Goal: Information Seeking & Learning: Compare options

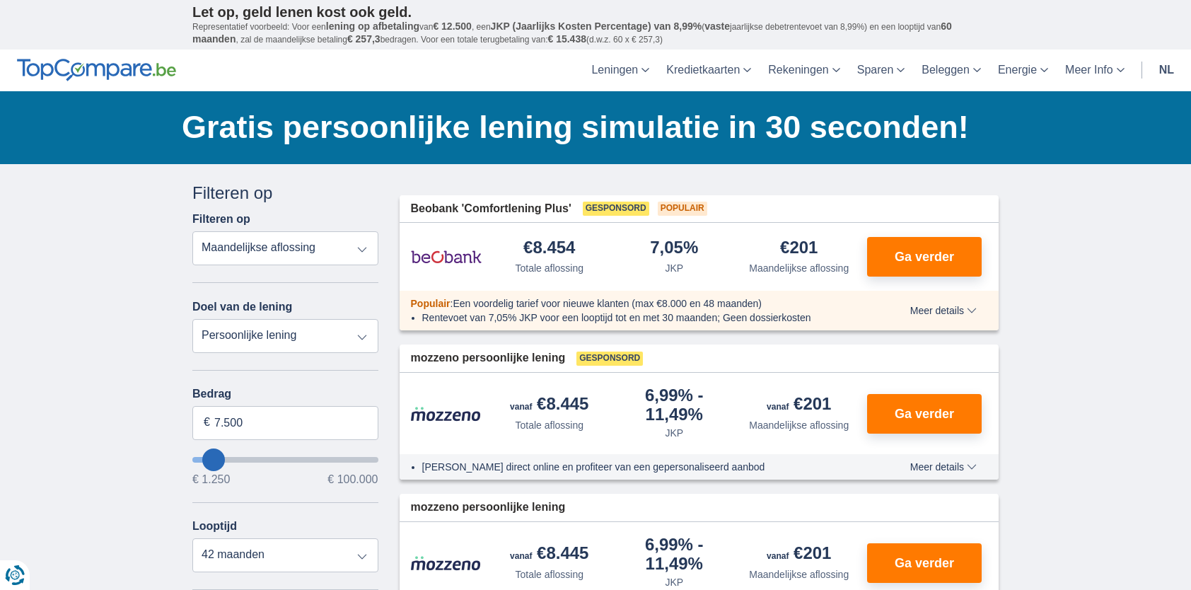
click at [343, 247] on select "Totale aflossing JKP Maandelijkse aflossing" at bounding box center [285, 248] width 186 height 34
type input "10.250"
type input "10250"
type input "11.250"
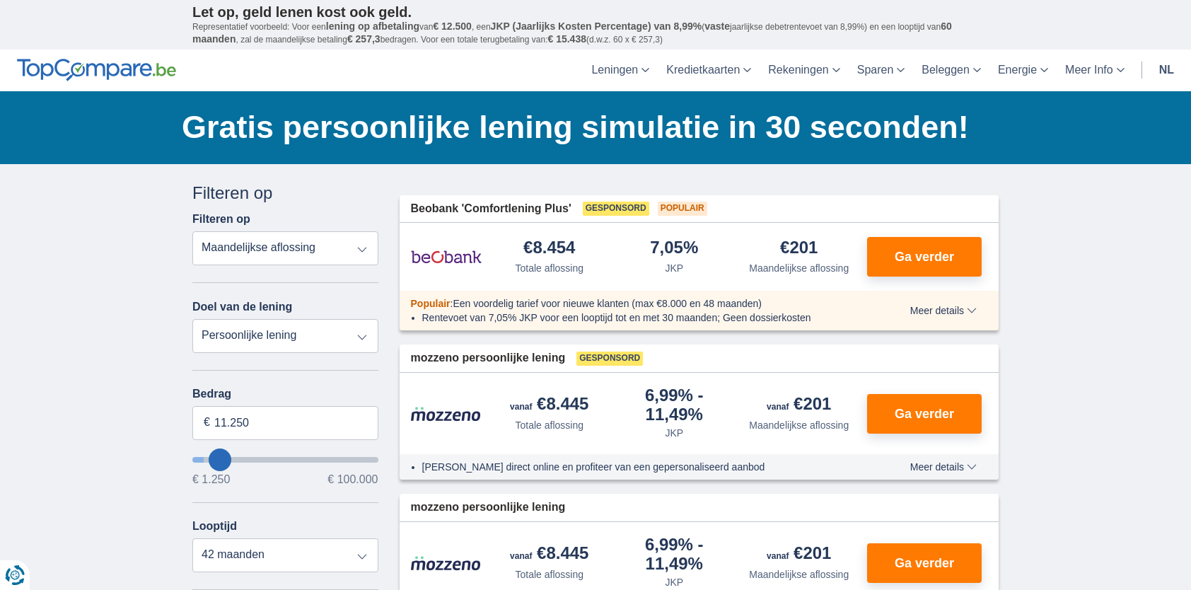
type input "11250"
select select "60"
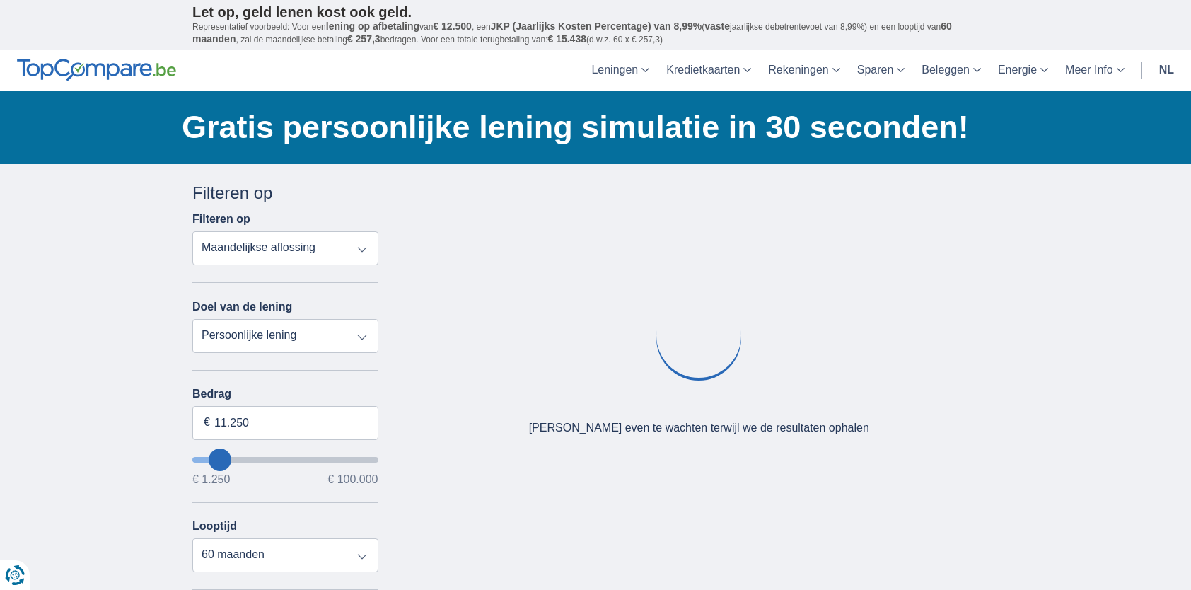
type input "37.250"
type input "37250"
click at [263, 460] on input "wantToBorrow" at bounding box center [285, 460] width 186 height 6
select select "120"
type input "31.250"
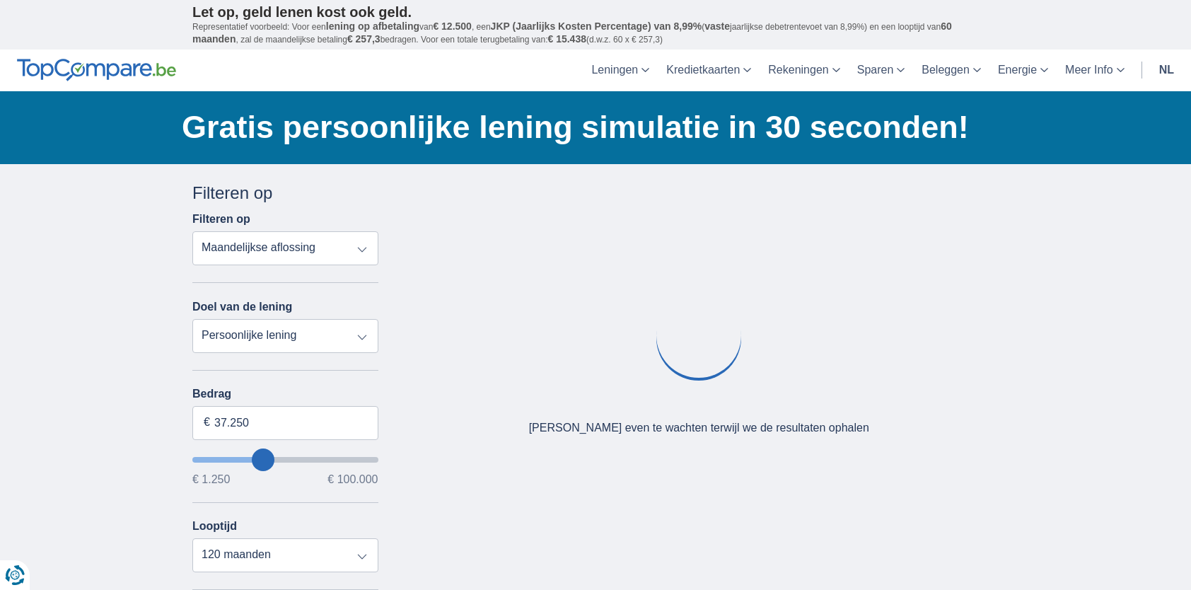
type input "31250"
type input "32.250"
type input "32250"
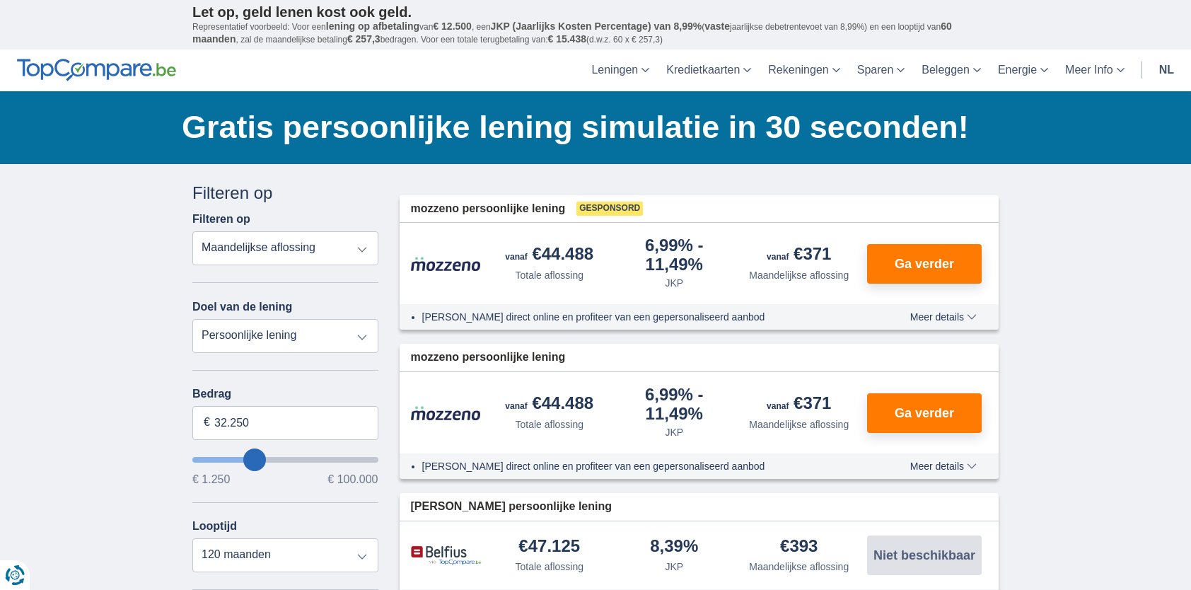
type input "31.250"
type input "31250"
type input "30.250"
type input "30250"
type input "25.250"
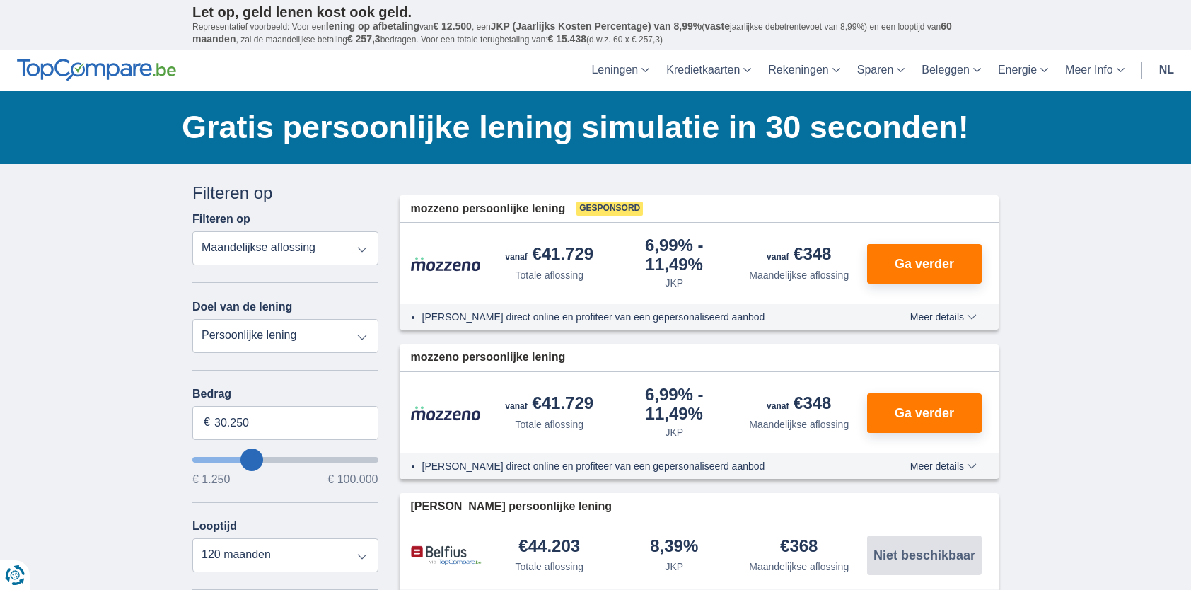
type input "25250"
type input "24.250"
type input "24250"
click at [252, 421] on input "24.250" at bounding box center [285, 423] width 186 height 34
type input "25.000"
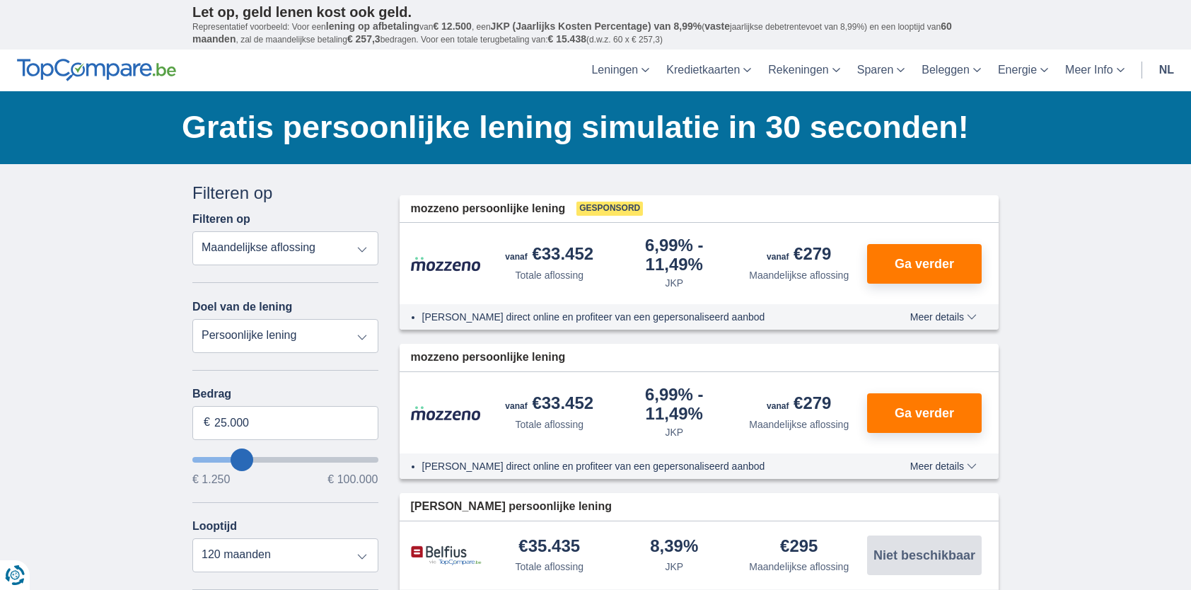
type input "25250"
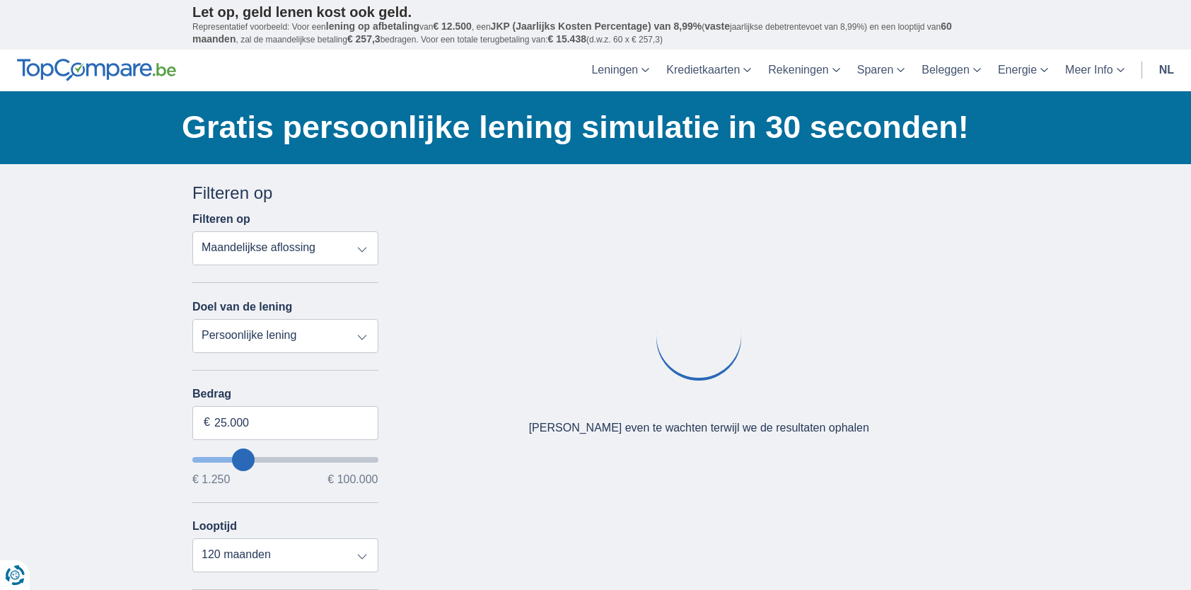
click at [37, 363] on div "× widget.non-eligible-application.title widget.non-eligible-application.text no…" at bounding box center [595, 525] width 1191 height 723
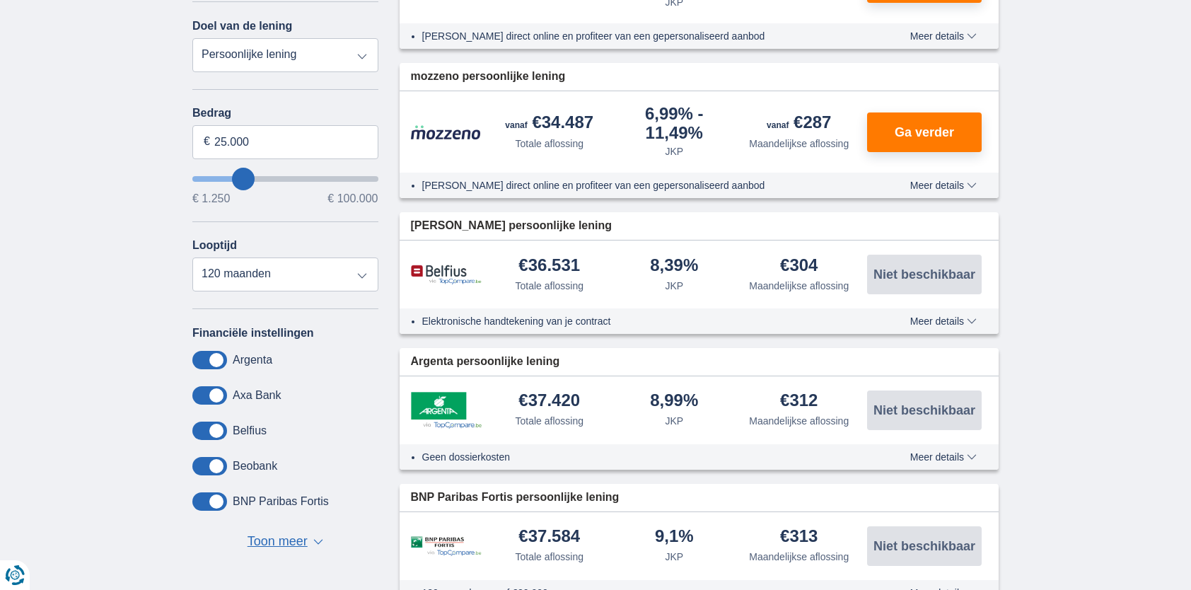
scroll to position [283, 0]
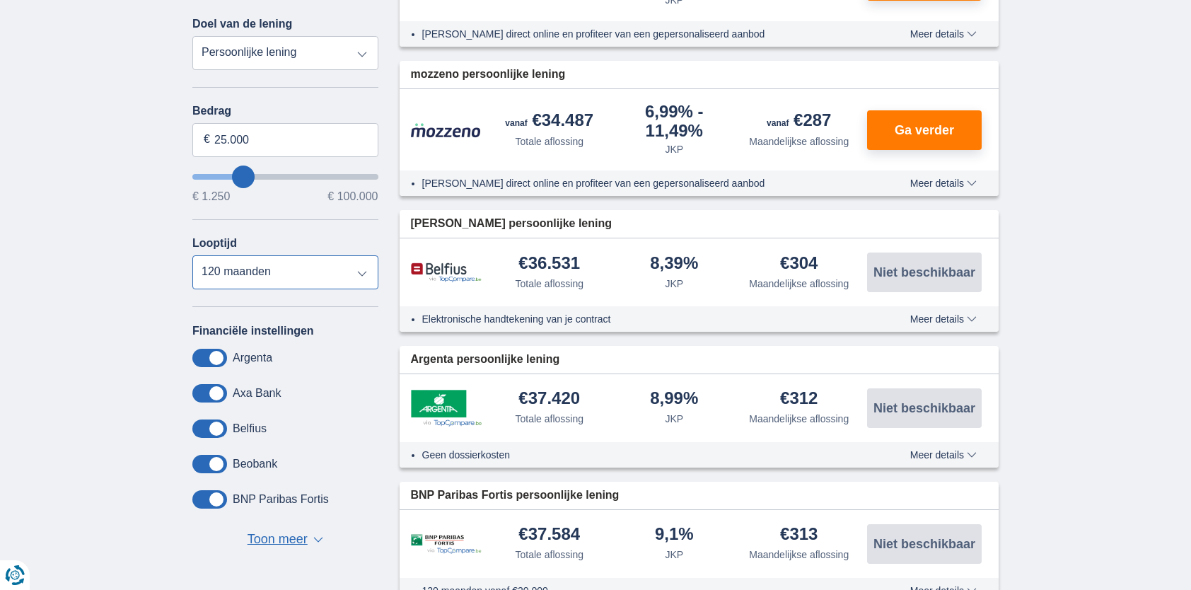
click at [360, 271] on select "12 maanden 18 maanden 24 maanden 30 maanden 36 maanden 42 maanden 48 maanden 60…" at bounding box center [285, 272] width 186 height 34
select select "60"
click at [192, 255] on select "12 maanden 18 maanden 24 maanden 30 maanden 36 maanden 42 maanden 48 maanden 60…" at bounding box center [285, 272] width 186 height 34
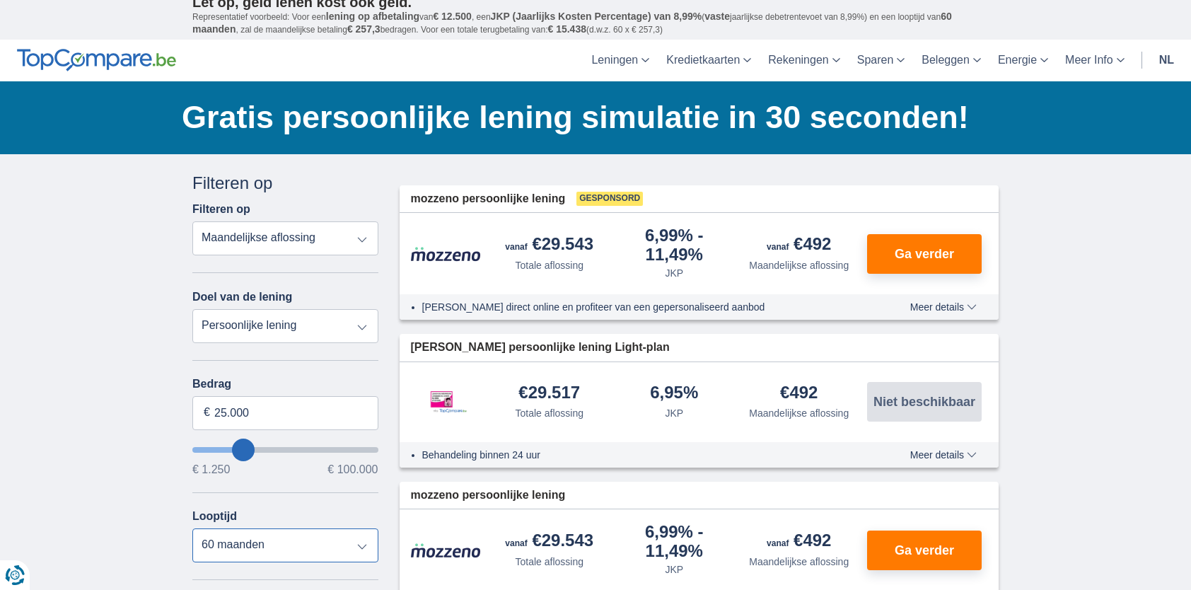
scroll to position [0, 0]
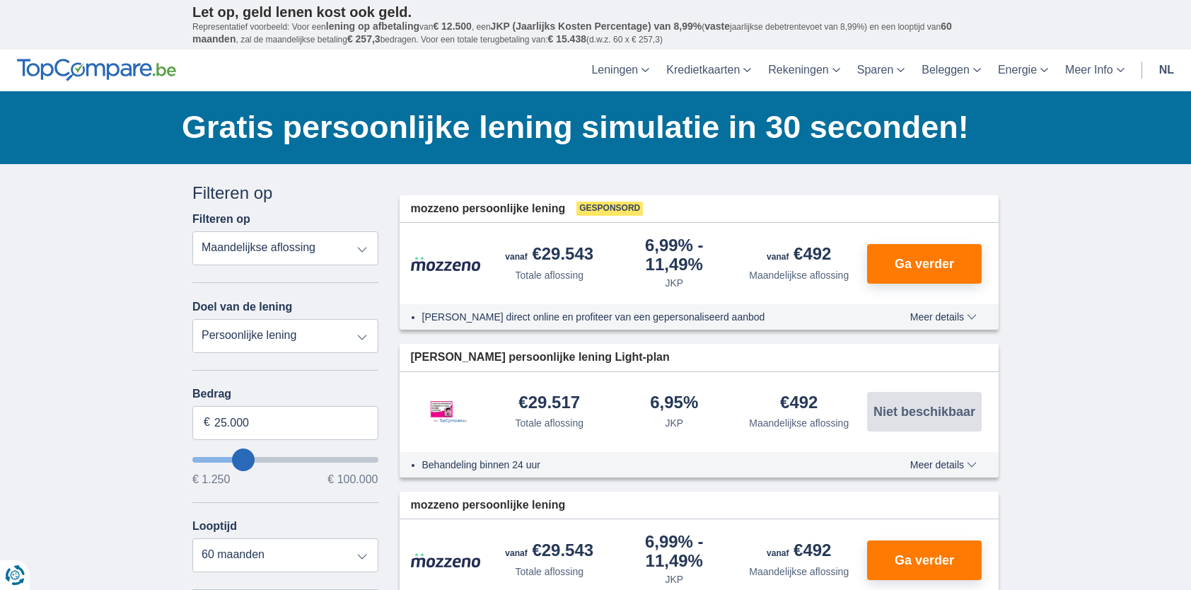
click at [308, 333] on select "Persoonlijke lening Auto Moto / fiets Mobilhome / caravan Renovatie Energie Sch…" at bounding box center [285, 336] width 186 height 34
select select "vehicleLoan"
click at [192, 319] on select "Persoonlijke lening Auto Moto / fiets Mobilhome / caravan Renovatie Energie Sch…" at bounding box center [285, 336] width 186 height 34
select select "3-4"
type input "15.000"
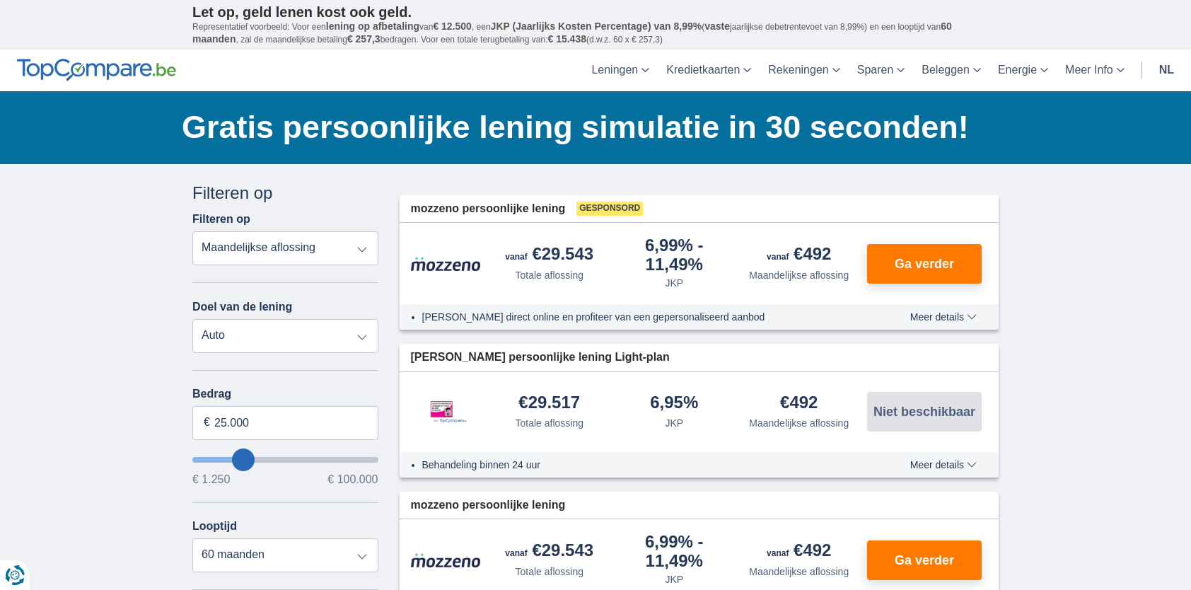
type input "15250"
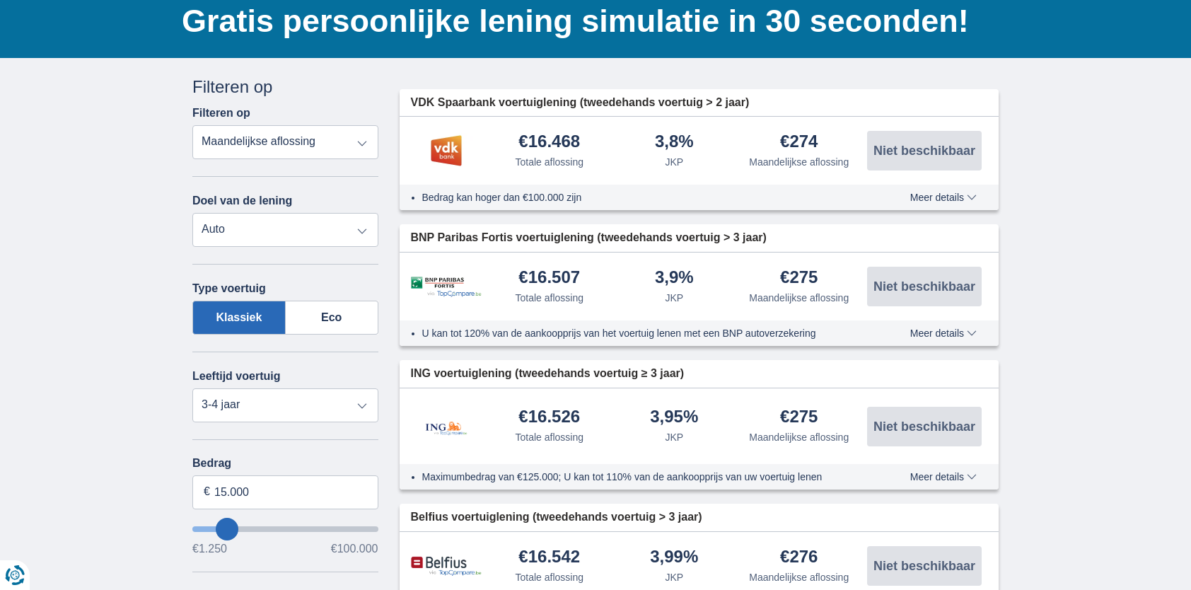
scroll to position [141, 0]
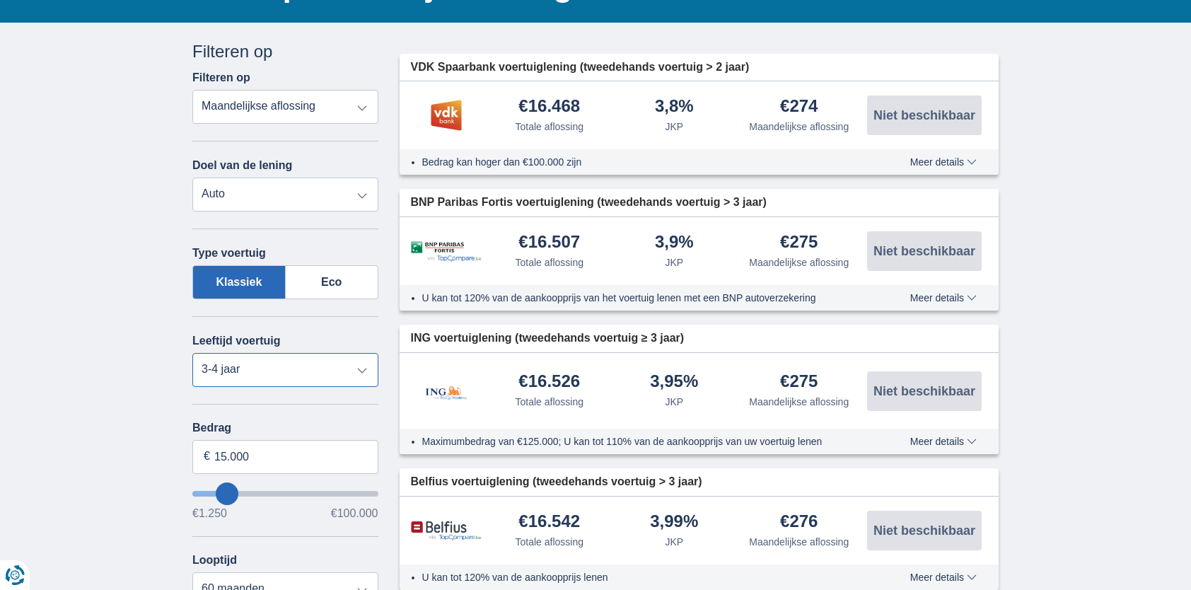
click at [356, 365] on select "Nieuw 0-1 jaar 1-2 jaar 2-3 jaar 3-4 jaar 4-5 jaar 5+ jaar" at bounding box center [285, 370] width 186 height 34
click at [253, 520] on div "Bedrag 15.000 € €1.250 €100.000 Looptijd 12 maanden 18 maanden 24 maanden 30 ma…" at bounding box center [285, 513] width 186 height 185
click at [281, 374] on select "Nieuw 0-1 jaar 1-2 jaar 2-3 jaar 3-4 jaar 4-5 jaar 5+ jaar" at bounding box center [285, 370] width 186 height 34
select select "5+"
click at [192, 353] on select "Nieuw 0-1 jaar 1-2 jaar 2-3 jaar 3-4 jaar 4-5 jaar 5+ jaar" at bounding box center [285, 370] width 186 height 34
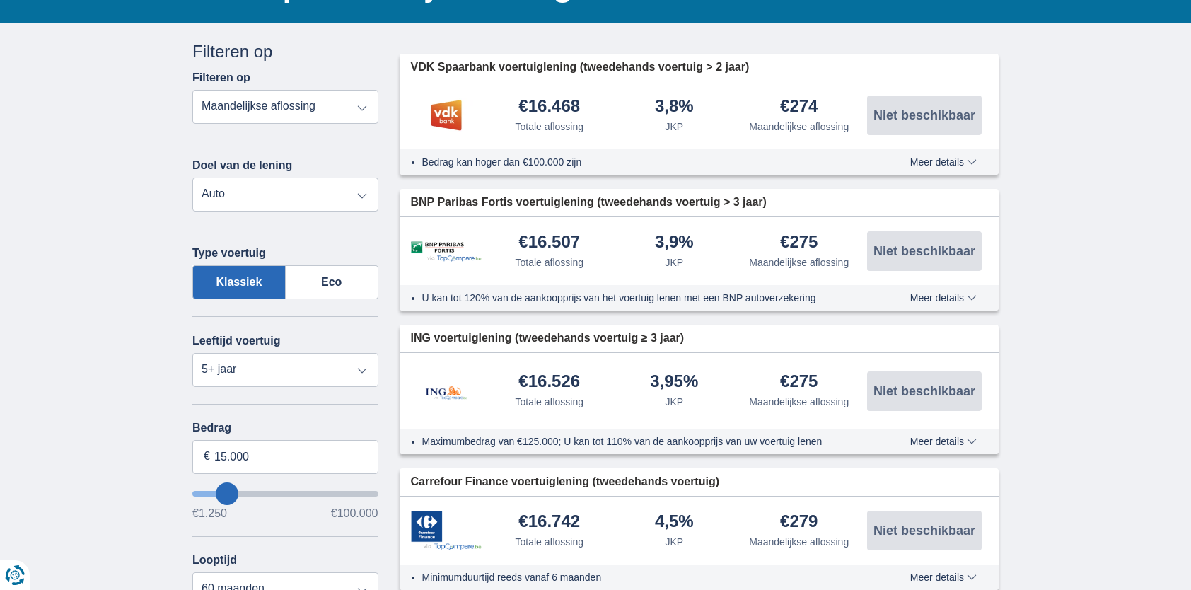
type input "17.250"
type input "18250"
type input "18.250"
select select "84"
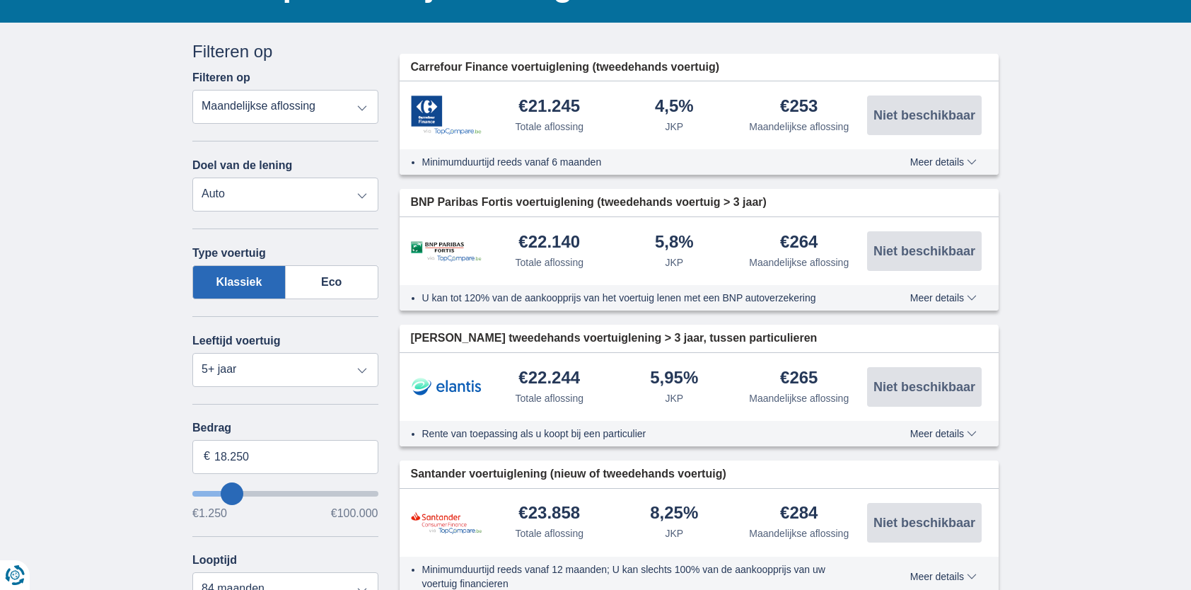
type input "56.250"
type input "56250"
select select "120"
type input "56250"
click at [293, 496] on input "wantToBorrow" at bounding box center [285, 494] width 186 height 6
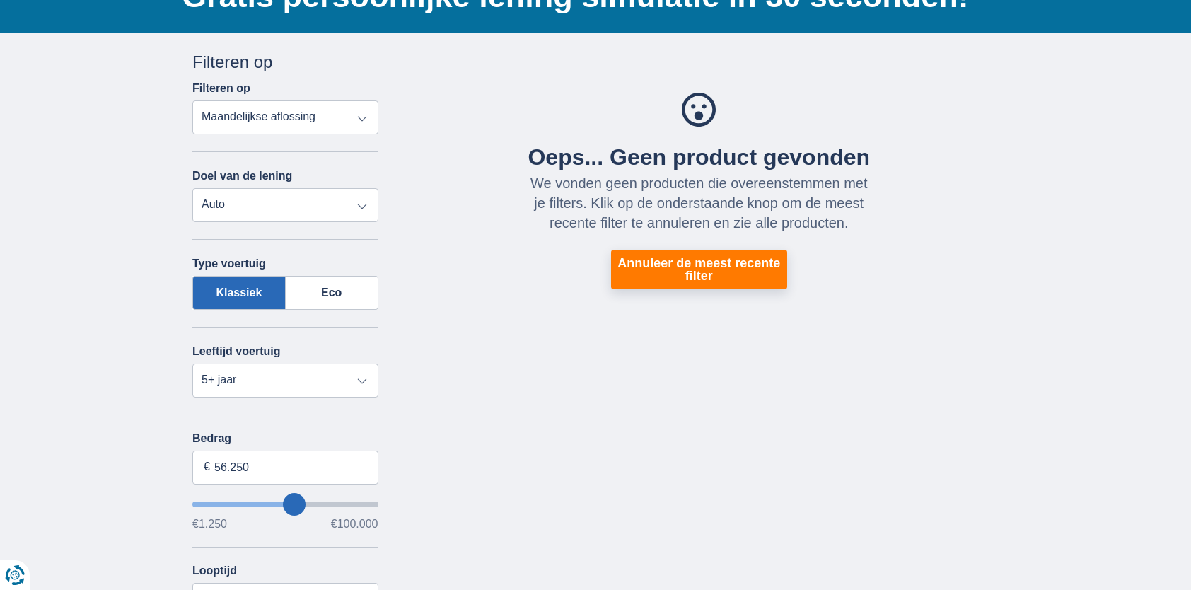
scroll to position [141, 0]
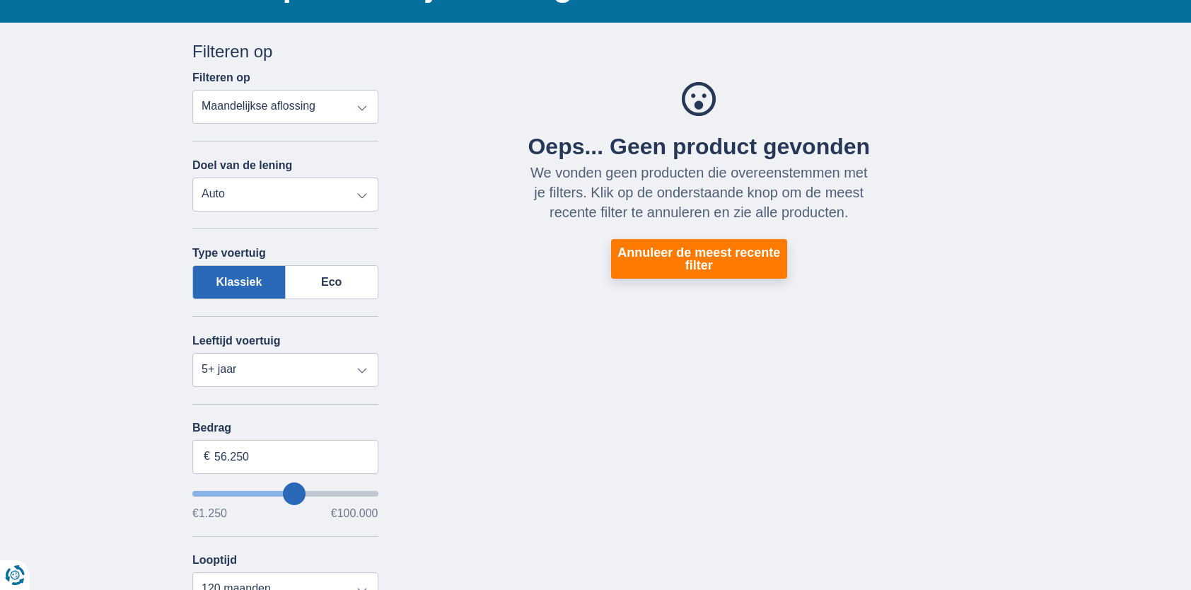
type input "39.250"
type input "39250"
click at [267, 491] on input "wantToBorrow" at bounding box center [285, 494] width 186 height 6
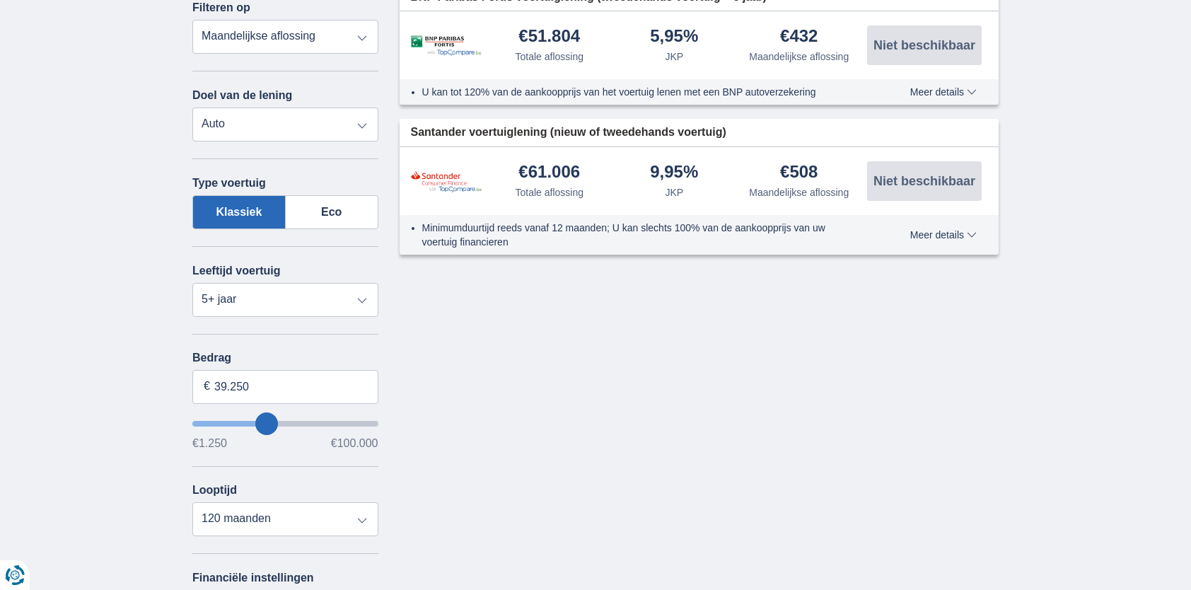
scroll to position [212, 0]
click at [259, 364] on div "Bedrag 39.250 € €1.250 €100.000" at bounding box center [285, 400] width 186 height 98
click at [258, 380] on input "39.250" at bounding box center [285, 386] width 186 height 34
type input "3"
type input "25.000"
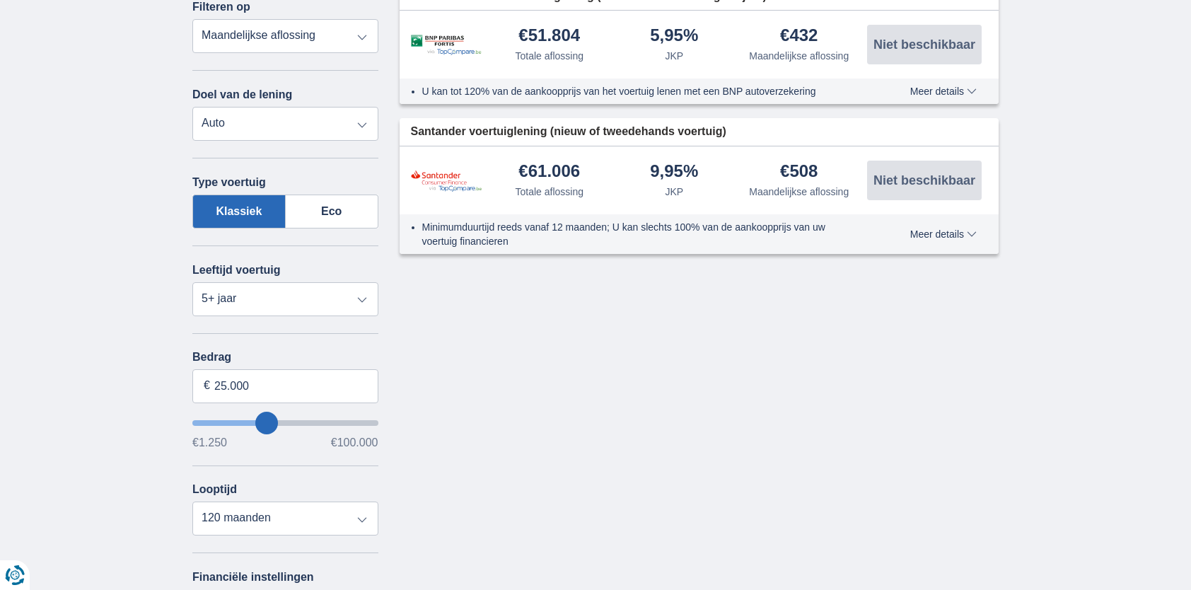
type input "25250"
click at [33, 351] on div "× widget.non-eligible-application.title widget.non-eligible-application.text no…" at bounding box center [595, 401] width 1191 height 899
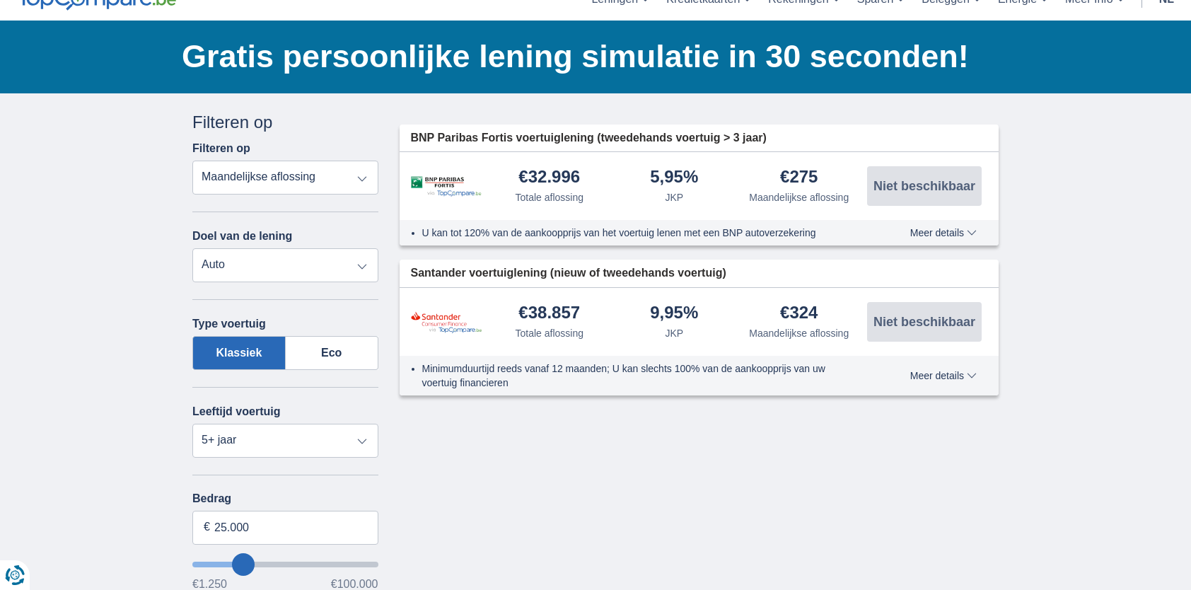
scroll to position [283, 0]
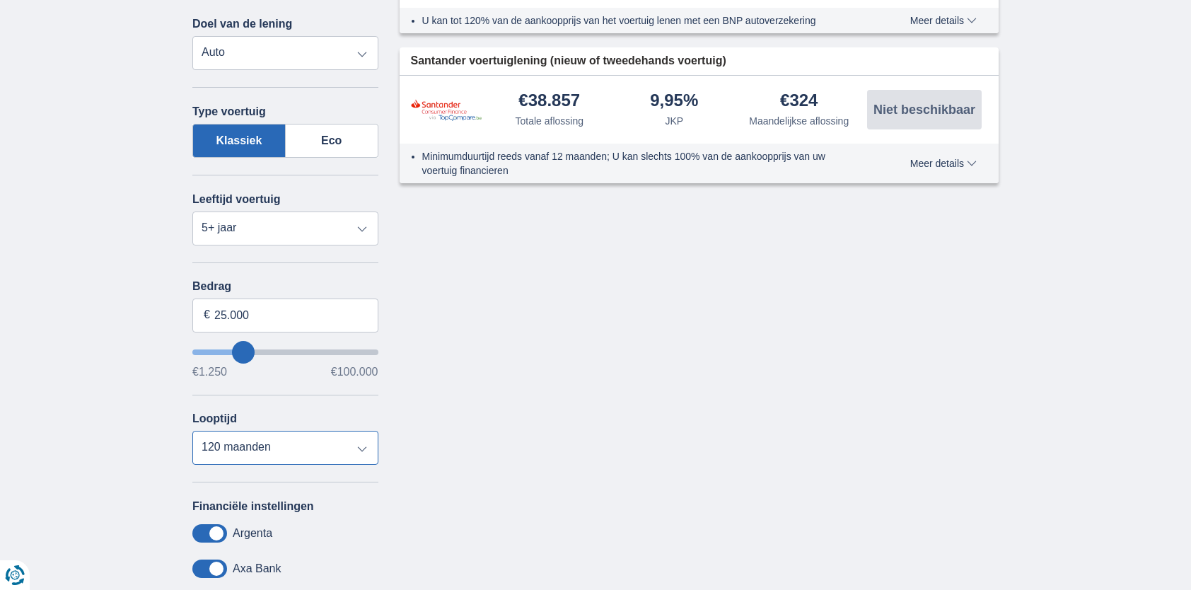
click at [361, 448] on select "12 maanden 18 maanden 24 maanden 30 maanden 36 maanden 42 maanden 48 maanden 60…" at bounding box center [285, 448] width 186 height 34
select select "60"
click at [192, 431] on select "12 maanden 18 maanden 24 maanden 30 maanden 36 maanden 42 maanden 48 maanden 60…" at bounding box center [285, 448] width 186 height 34
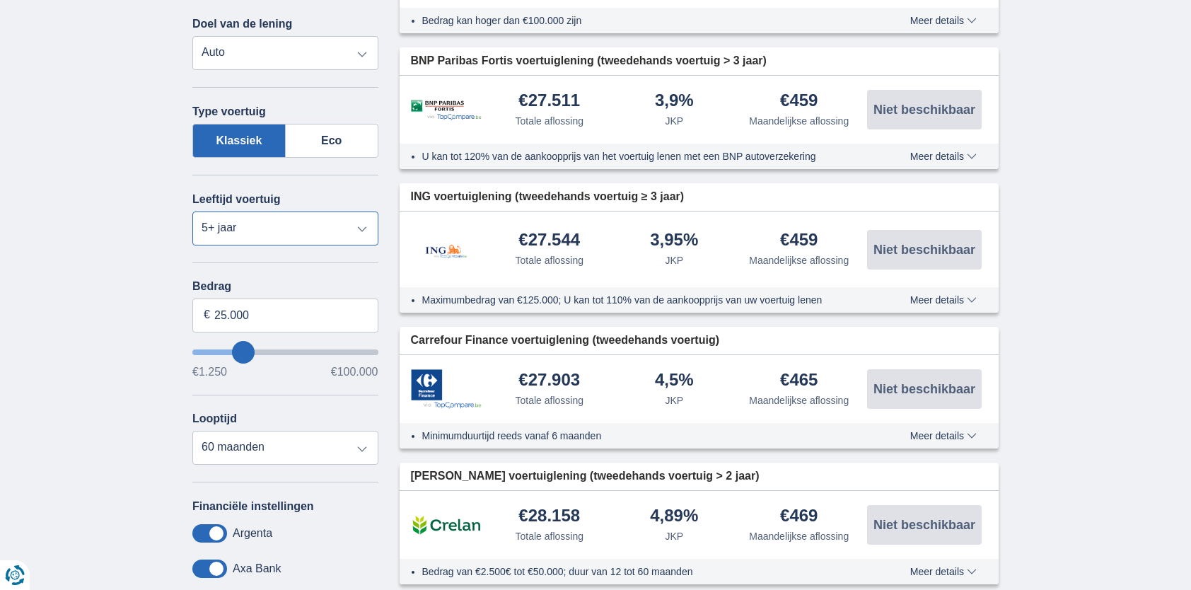
click at [368, 228] on select "Nieuw 0-1 jaar 1-2 jaar 2-3 jaar 3-4 jaar 4-5 jaar 5+ jaar" at bounding box center [285, 228] width 186 height 34
click at [192, 211] on select "Nieuw 0-1 jaar 1-2 jaar 2-3 jaar 3-4 jaar 4-5 jaar 5+ jaar" at bounding box center [285, 228] width 186 height 34
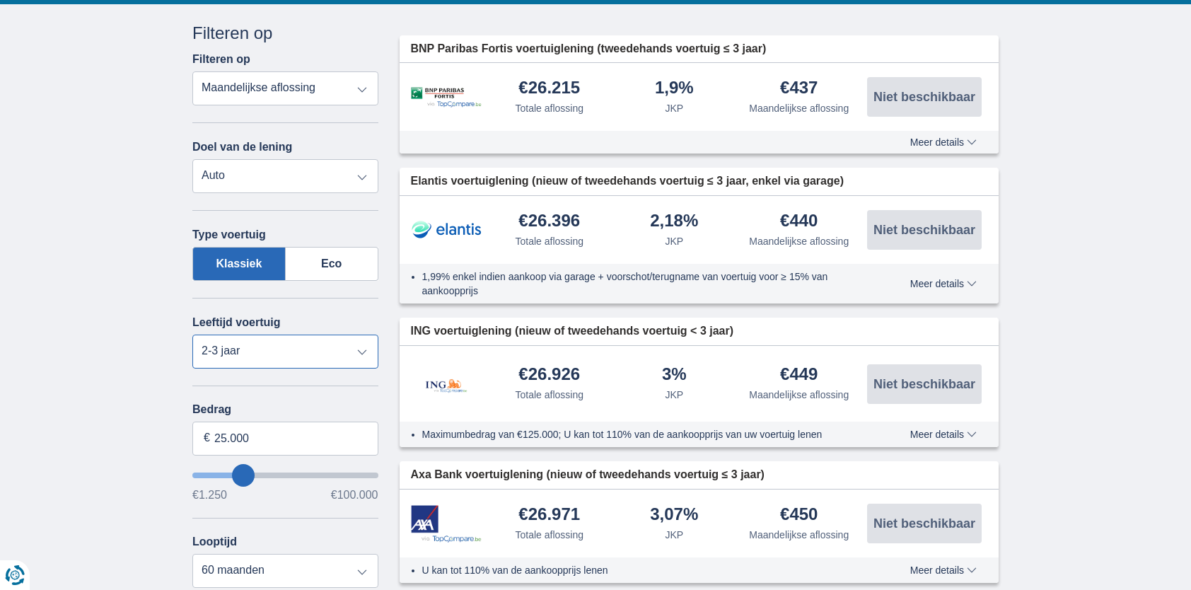
scroll to position [0, 0]
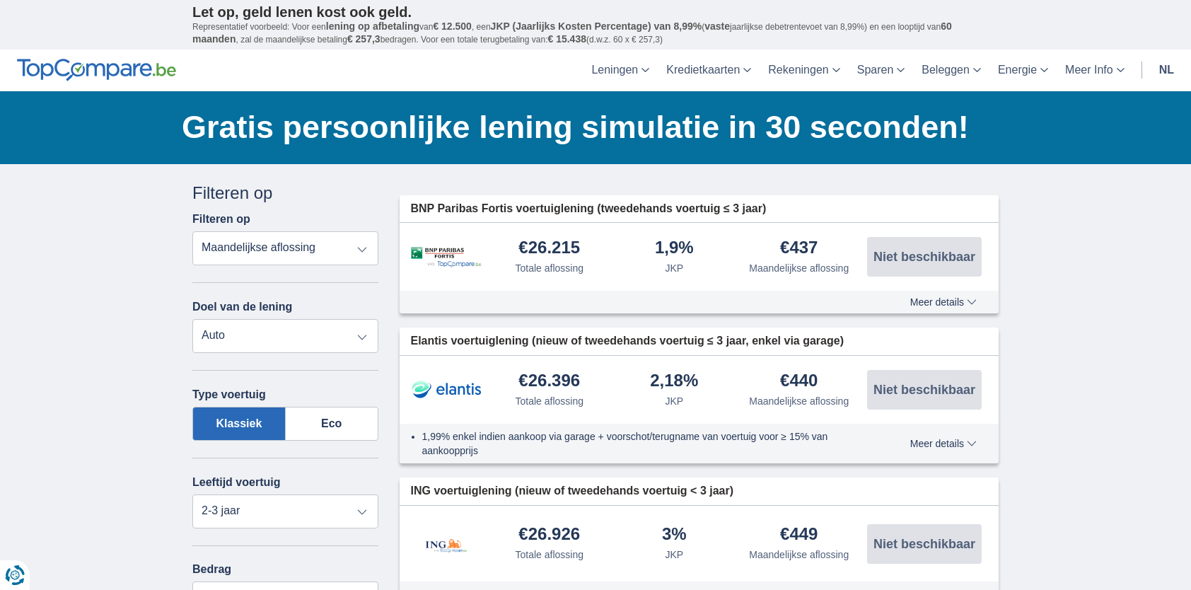
click at [363, 245] on select "Totale aflossing JKP Maandelijkse aflossing" at bounding box center [285, 248] width 186 height 34
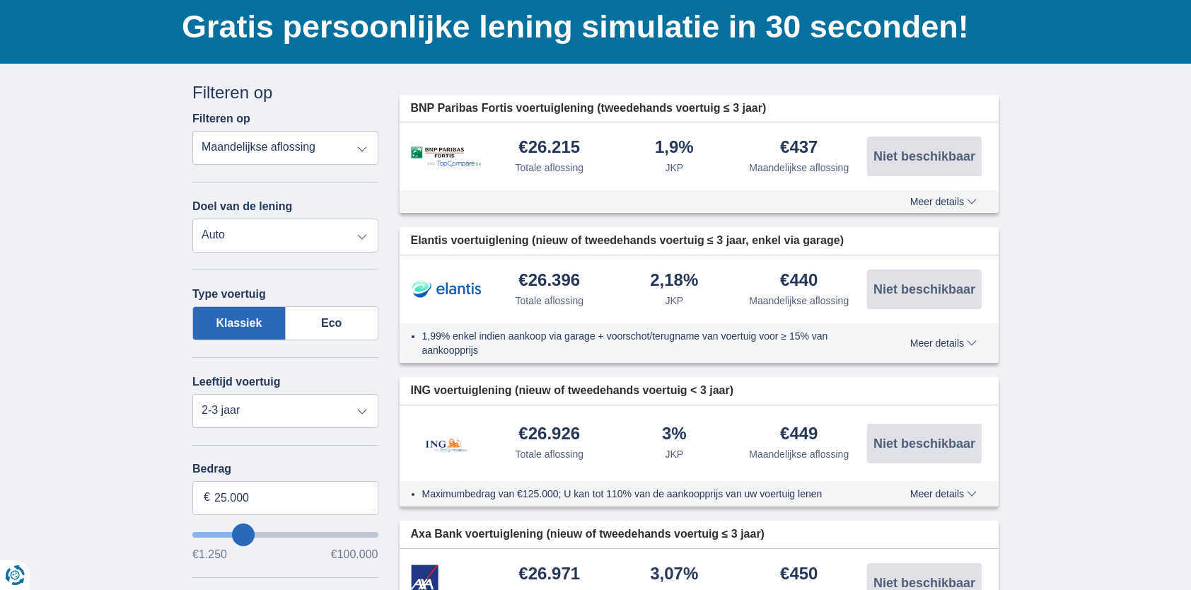
scroll to position [141, 0]
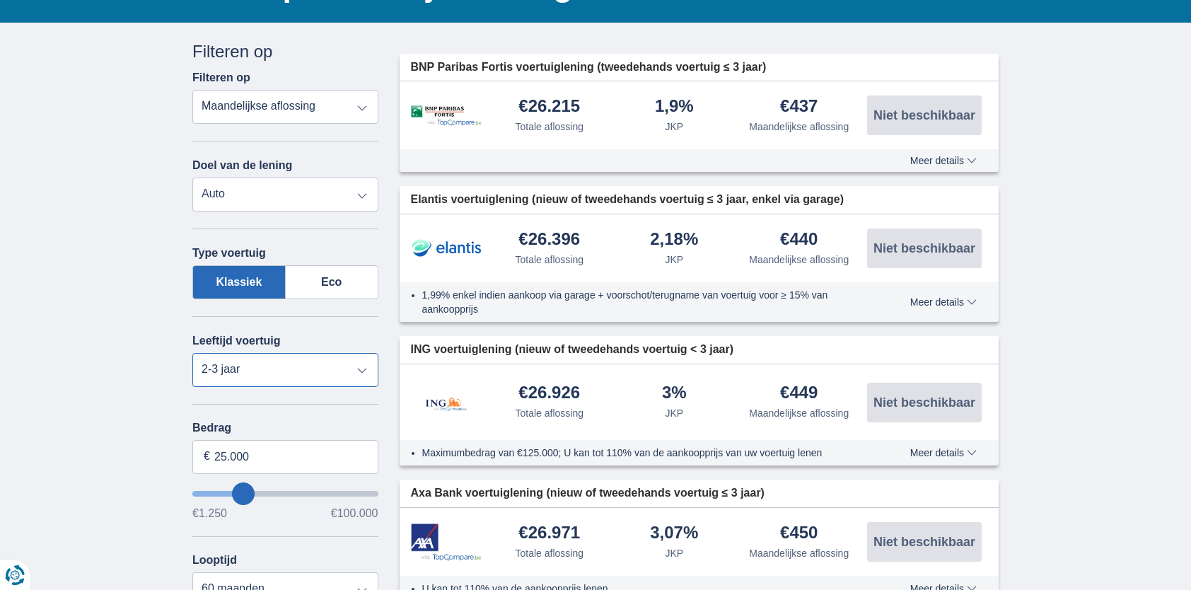
click at [322, 362] on select "Nieuw 0-1 jaar 1-2 jaar 2-3 jaar 3-4 jaar 4-5 jaar 5+ jaar" at bounding box center [285, 370] width 186 height 34
select select "0-1"
click at [192, 353] on select "Nieuw 0-1 jaar 1-2 jaar 2-3 jaar 3-4 jaar 4-5 jaar 5+ jaar" at bounding box center [285, 370] width 186 height 34
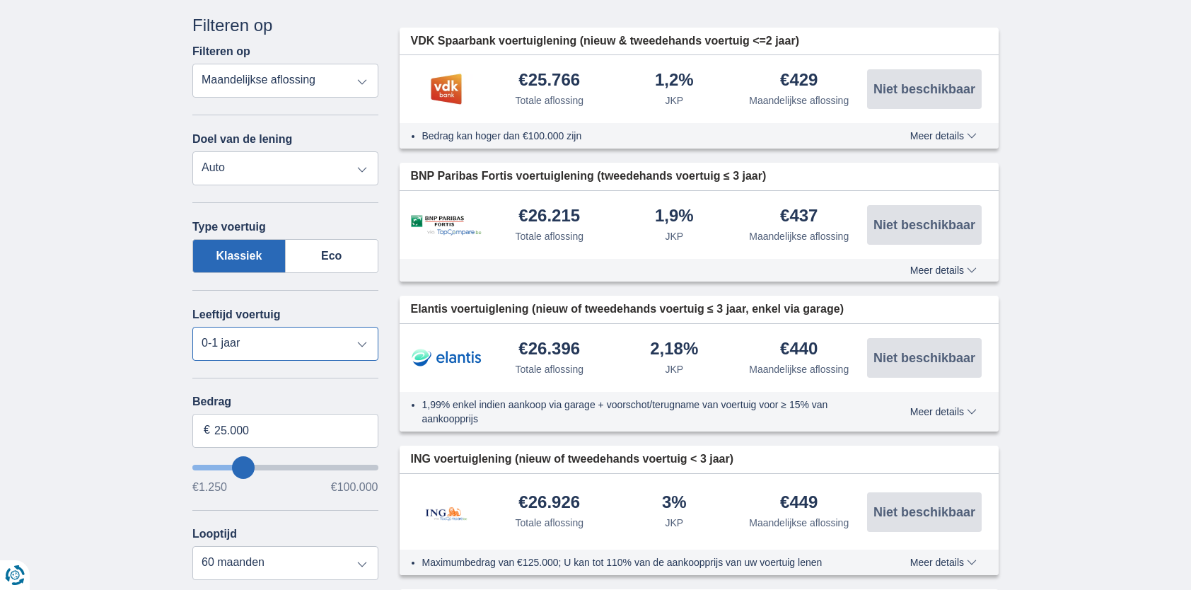
scroll to position [0, 0]
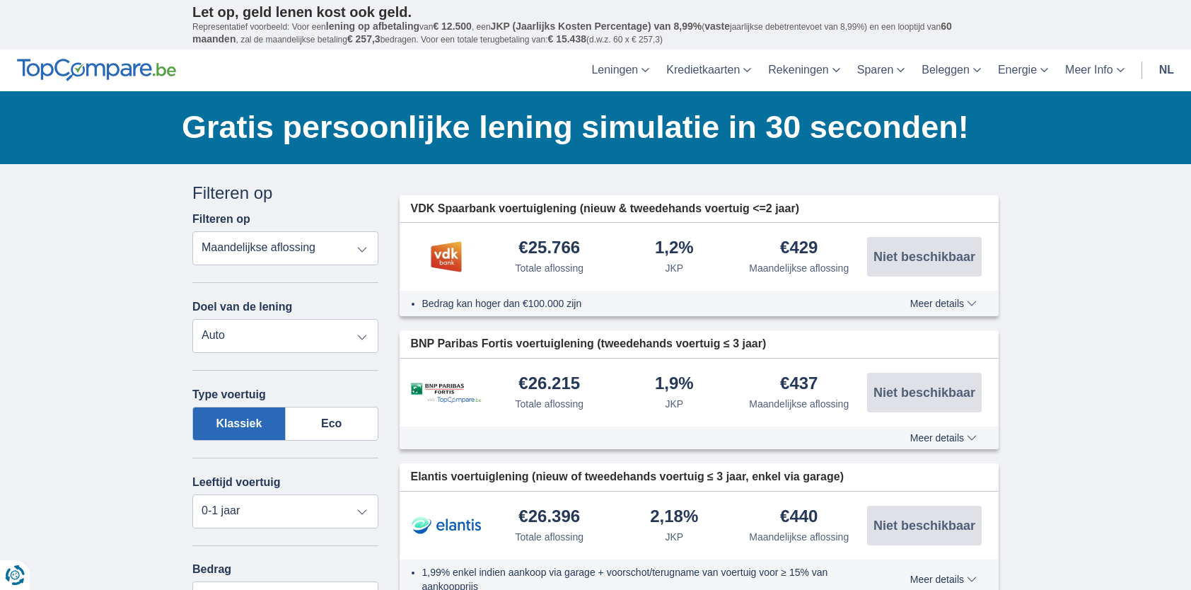
click at [358, 341] on select "Persoonlijke lening Auto Moto / fiets Mobilhome / caravan Renovatie Energie Sch…" at bounding box center [285, 336] width 186 height 34
select select "personalLoan"
click at [192, 319] on select "Persoonlijke lening Auto Moto / fiets Mobilhome / caravan Renovatie Energie Sch…" at bounding box center [285, 336] width 186 height 34
type input "7.500"
type input "7250"
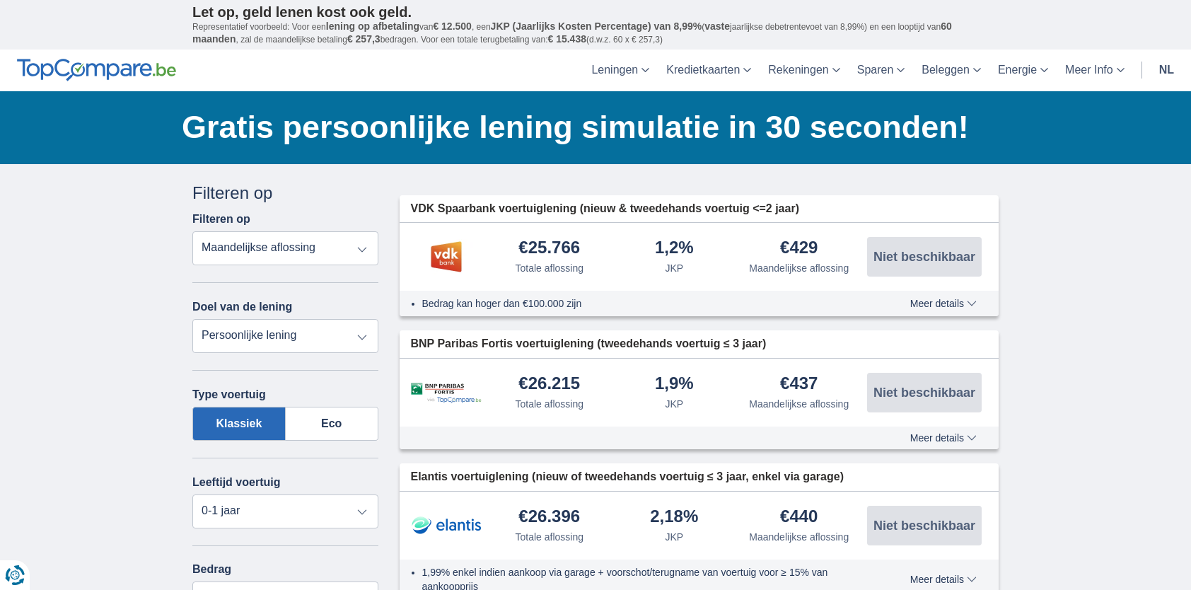
select select "42"
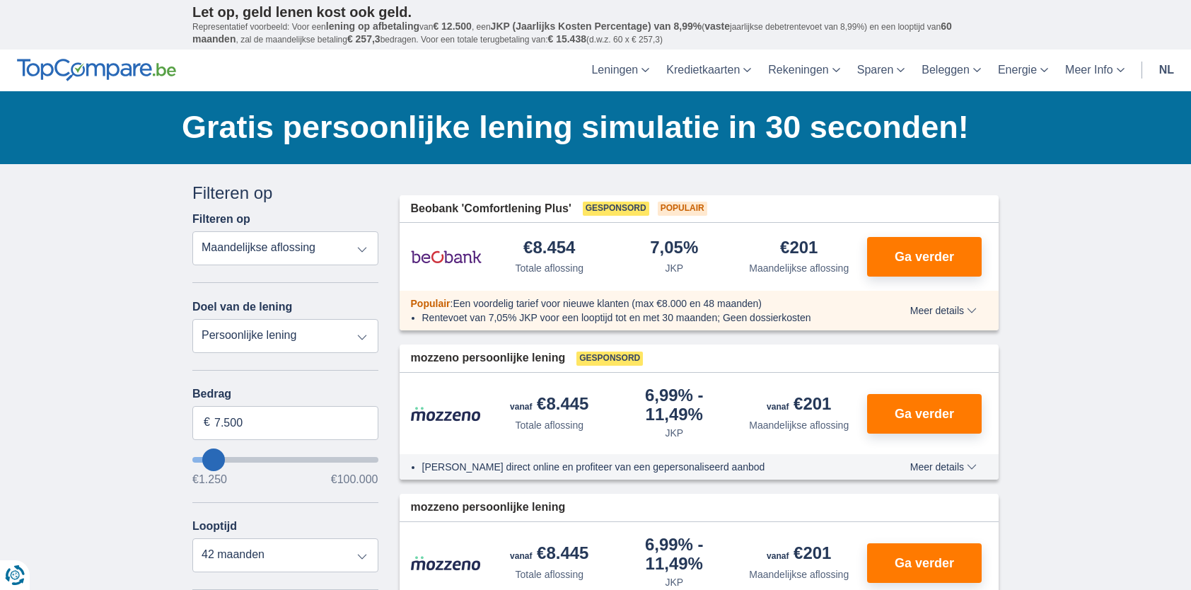
type input "8.250"
type input "9250"
type input "9.250"
select select "48"
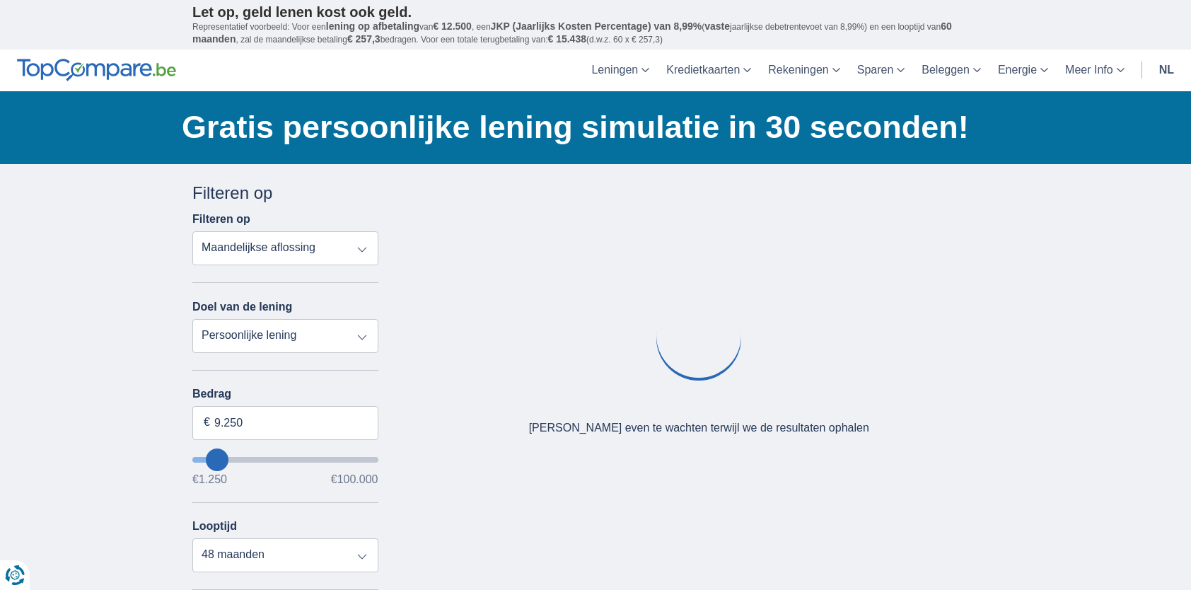
type input "42.250"
type input "42250"
click at [270, 458] on input "wantToBorrow" at bounding box center [285, 460] width 186 height 6
select select "120"
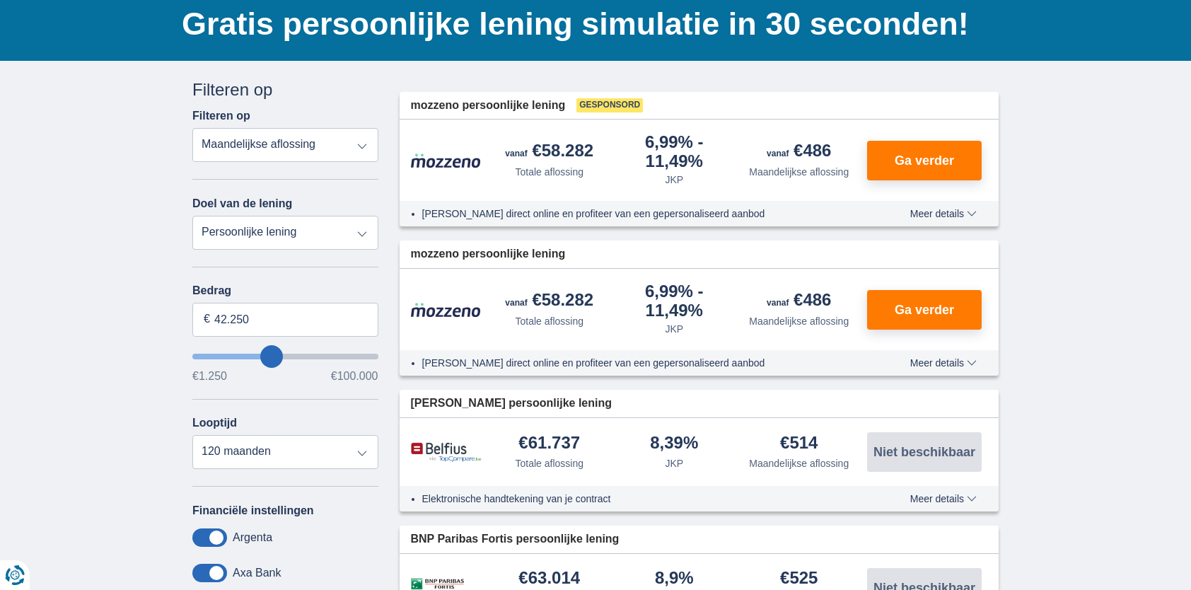
scroll to position [141, 0]
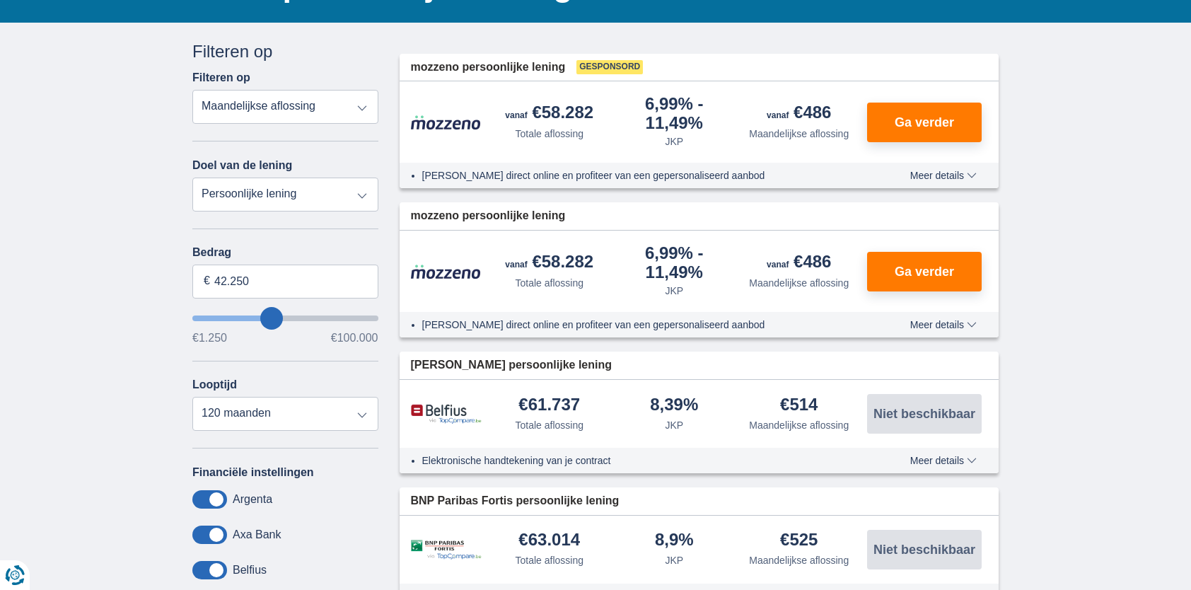
type input "34.250"
type input "34250"
click at [259, 318] on input "wantToBorrow" at bounding box center [285, 318] width 186 height 6
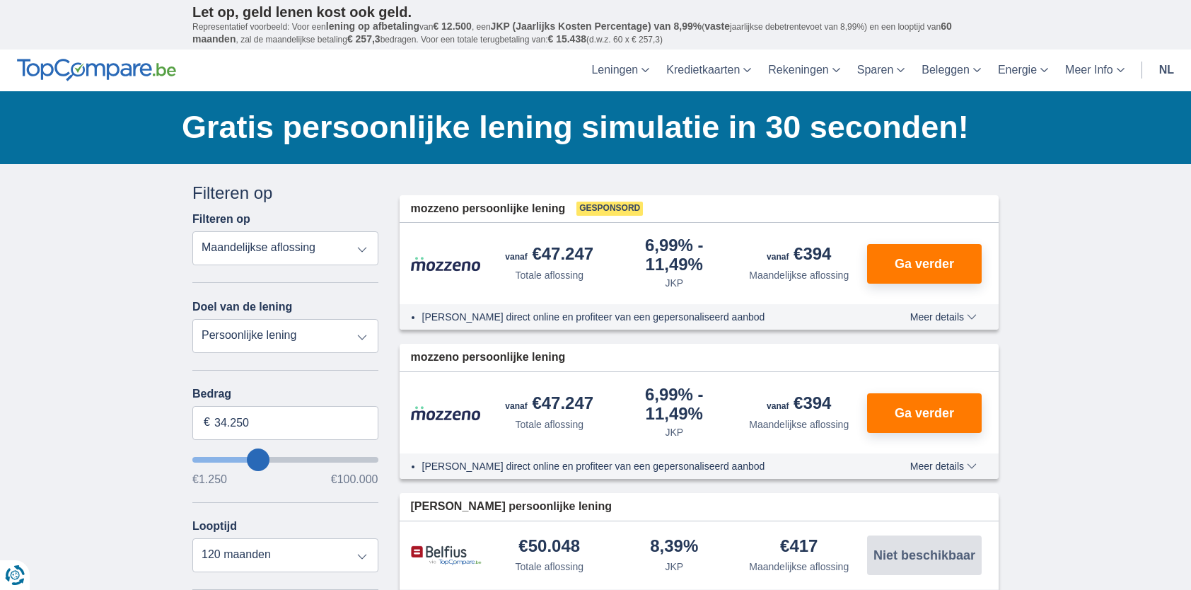
type input "33.250"
type input "33250"
type input "32.250"
type input "32250"
drag, startPoint x: 257, startPoint y: 422, endPoint x: 139, endPoint y: 435, distance: 119.5
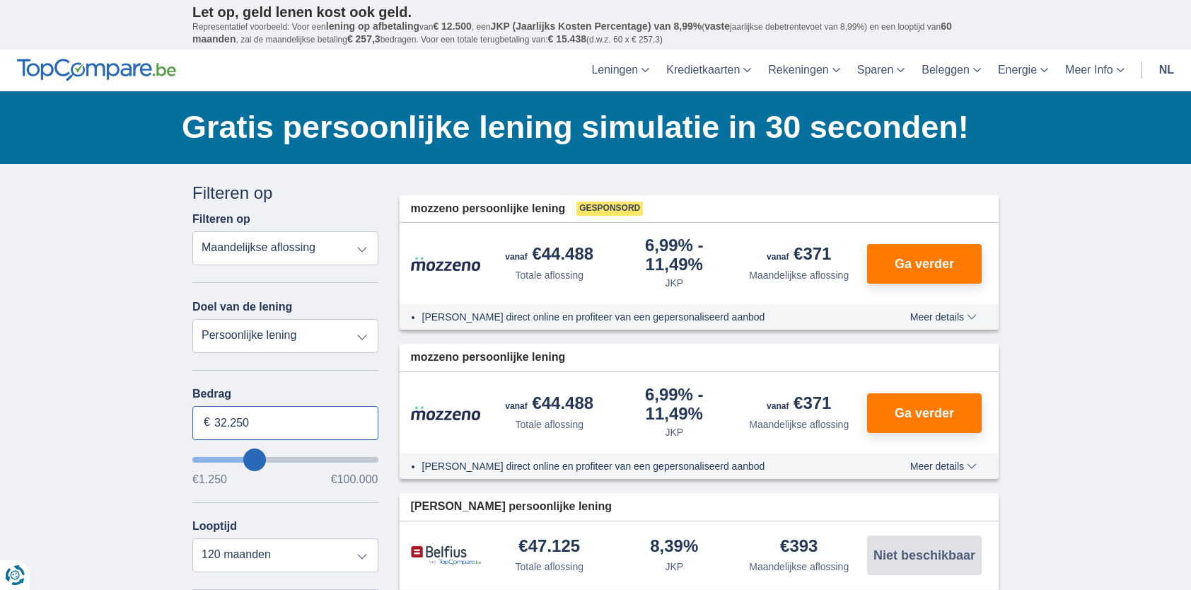
type input "25.000"
type input "25250"
click at [354, 566] on select "12 maanden 18 maanden 24 maanden 30 maanden 36 maanden 42 maanden 48 maanden 60…" at bounding box center [285, 555] width 186 height 34
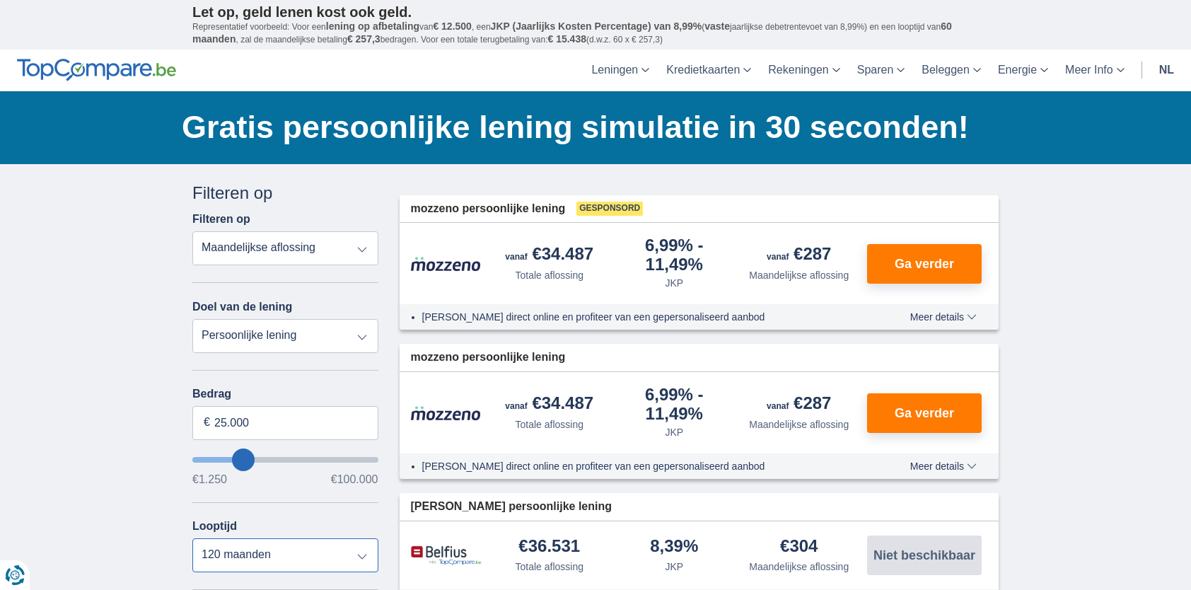
select select "60"
click at [192, 538] on select "12 maanden 18 maanden 24 maanden 30 maanden 36 maanden 42 maanden 48 maanden 60…" at bounding box center [285, 555] width 186 height 34
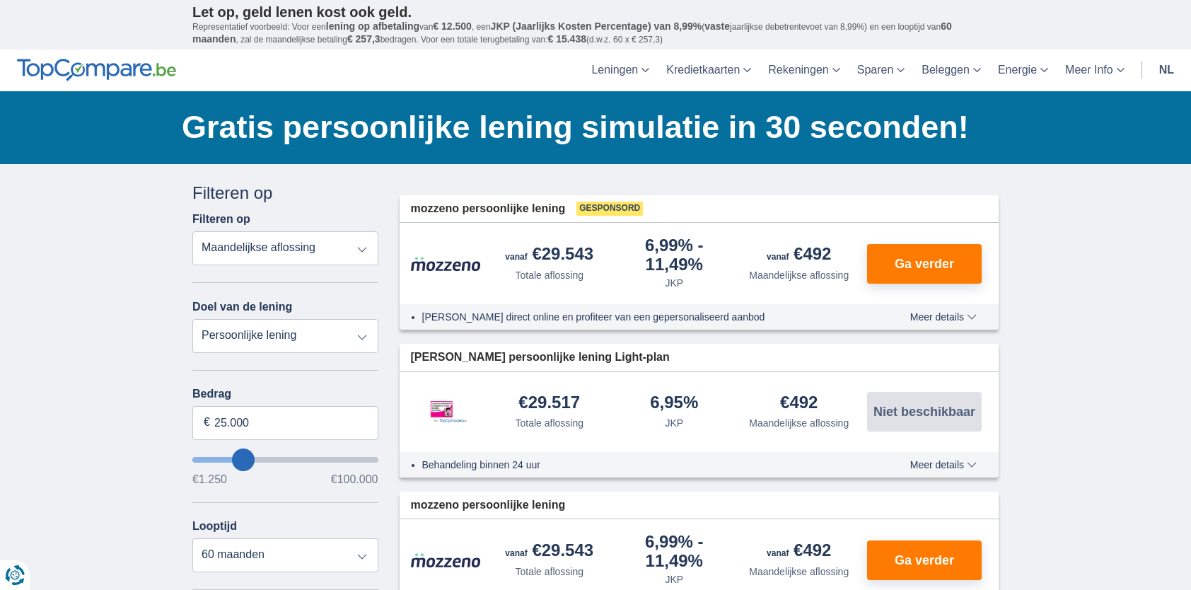
click at [347, 342] on select "Persoonlijke lening Auto Moto / fiets Mobilhome / caravan Renovatie Energie Sch…" at bounding box center [285, 336] width 186 height 34
select select "vehicleLoan"
click at [192, 319] on select "Persoonlijke lening Auto Moto / fiets Mobilhome / caravan Renovatie Energie Sch…" at bounding box center [285, 336] width 186 height 34
select select "3-4"
type input "15.000"
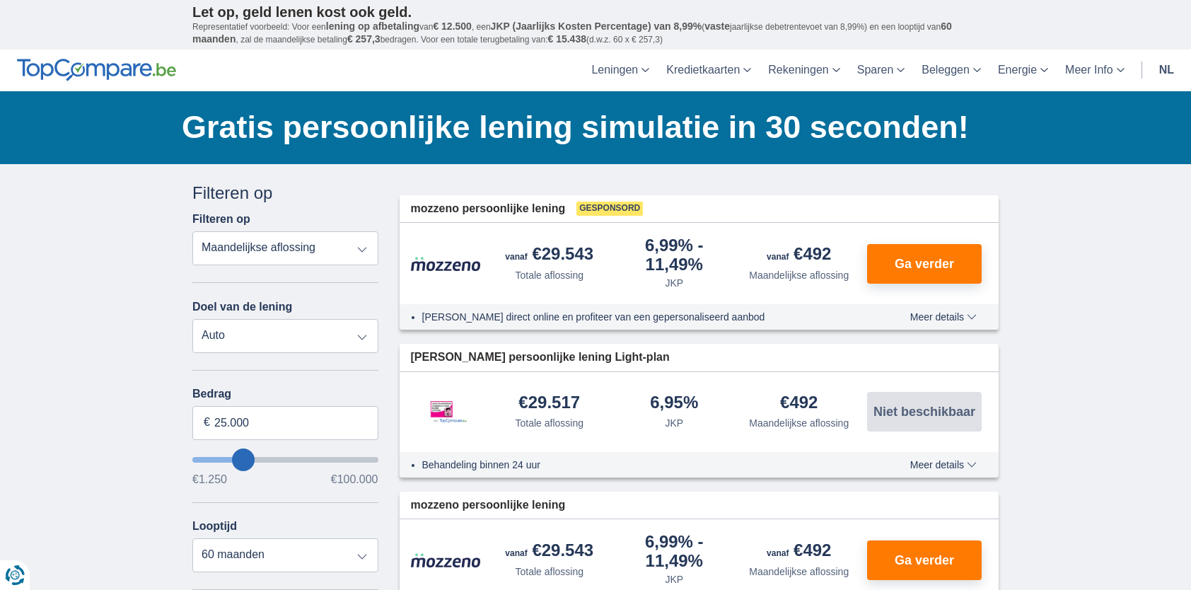
type input "15250"
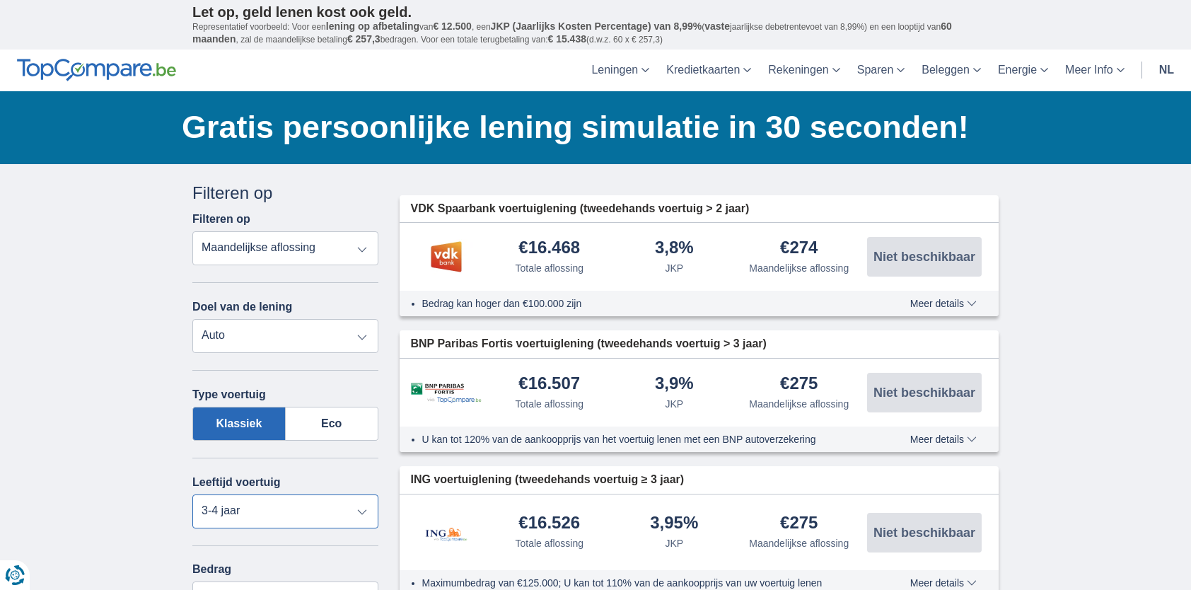
click at [358, 505] on select "Nieuw 0-1 jaar 1-2 jaar 2-3 jaar 3-4 jaar 4-5 jaar 5+ jaar" at bounding box center [285, 511] width 186 height 34
select select "new"
click at [192, 494] on select "Nieuw 0-1 jaar 1-2 jaar 2-3 jaar 3-4 jaar 4-5 jaar 5+ jaar" at bounding box center [285, 511] width 186 height 34
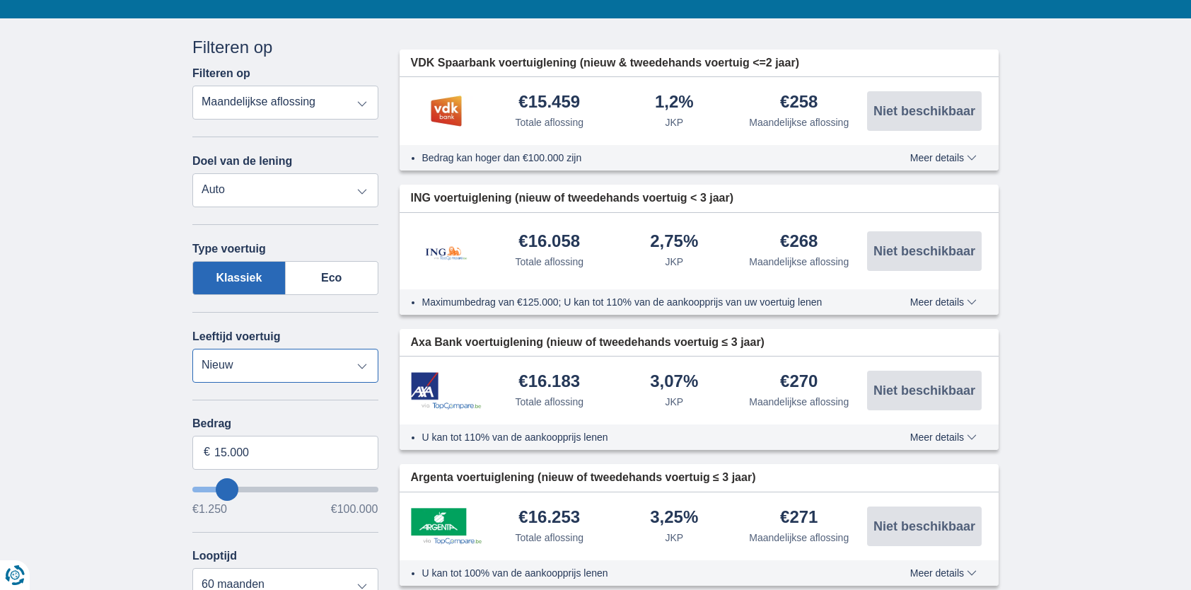
scroll to position [141, 0]
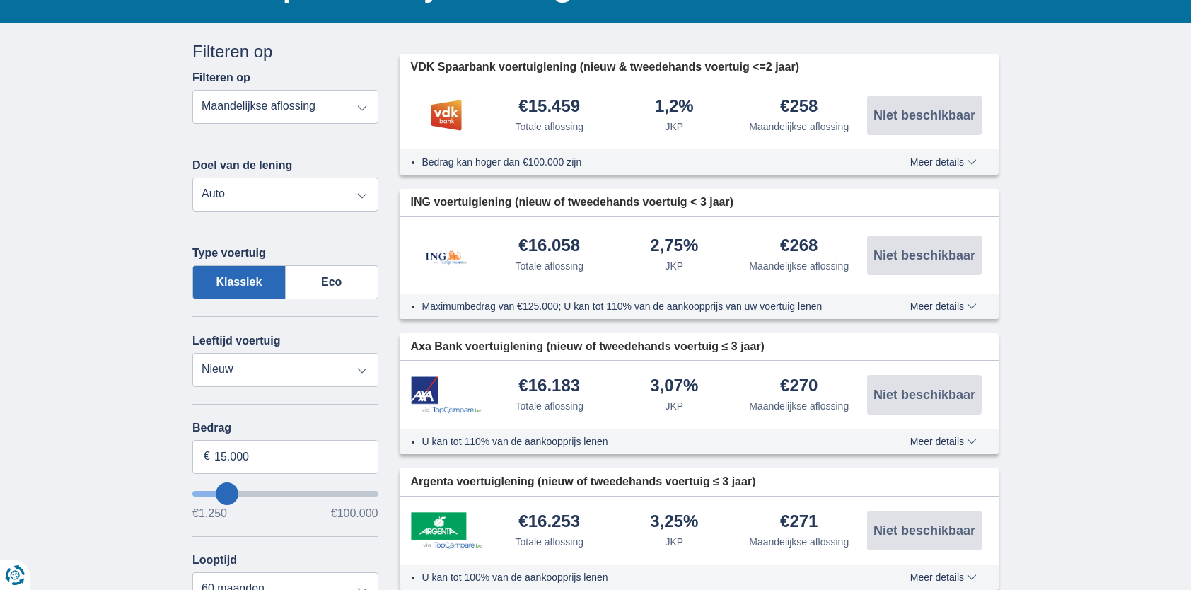
click at [322, 112] on select "Totale aflossing JKP Maandelijkse aflossing" at bounding box center [285, 107] width 186 height 34
click at [354, 192] on select "Persoonlijke lening Auto Moto / fiets Mobilhome / caravan Renovatie Energie Sch…" at bounding box center [285, 194] width 186 height 34
select select "personalLoan"
click at [192, 177] on select "Persoonlijke lening Auto Moto / fiets Mobilhome / caravan Renovatie Energie Sch…" at bounding box center [285, 194] width 186 height 34
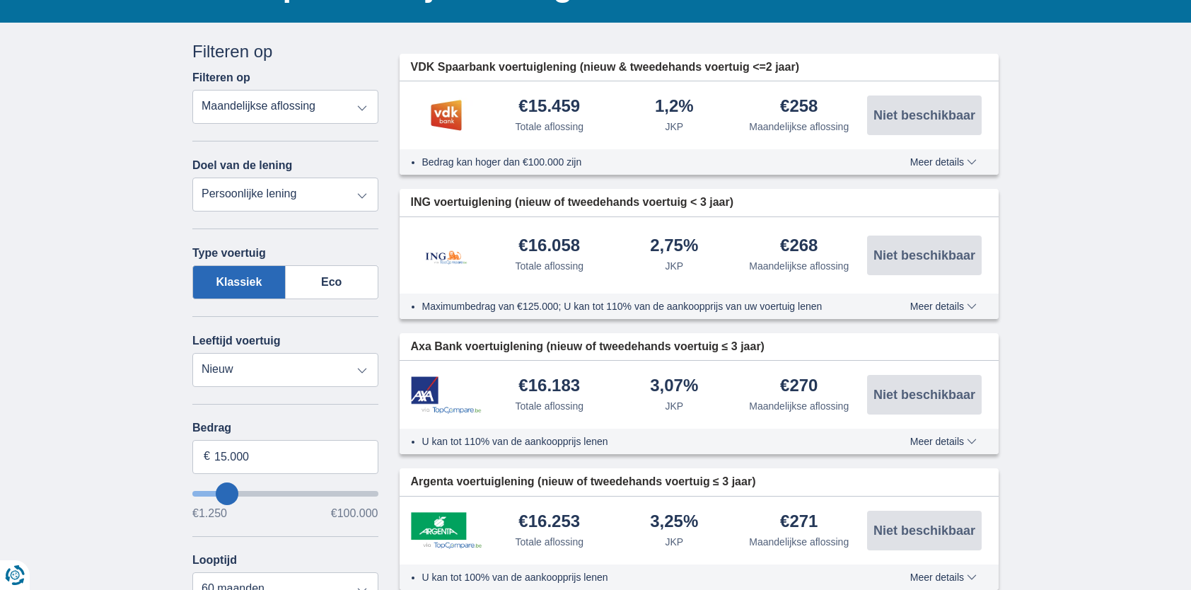
type input "7.500"
type input "7250"
select select "42"
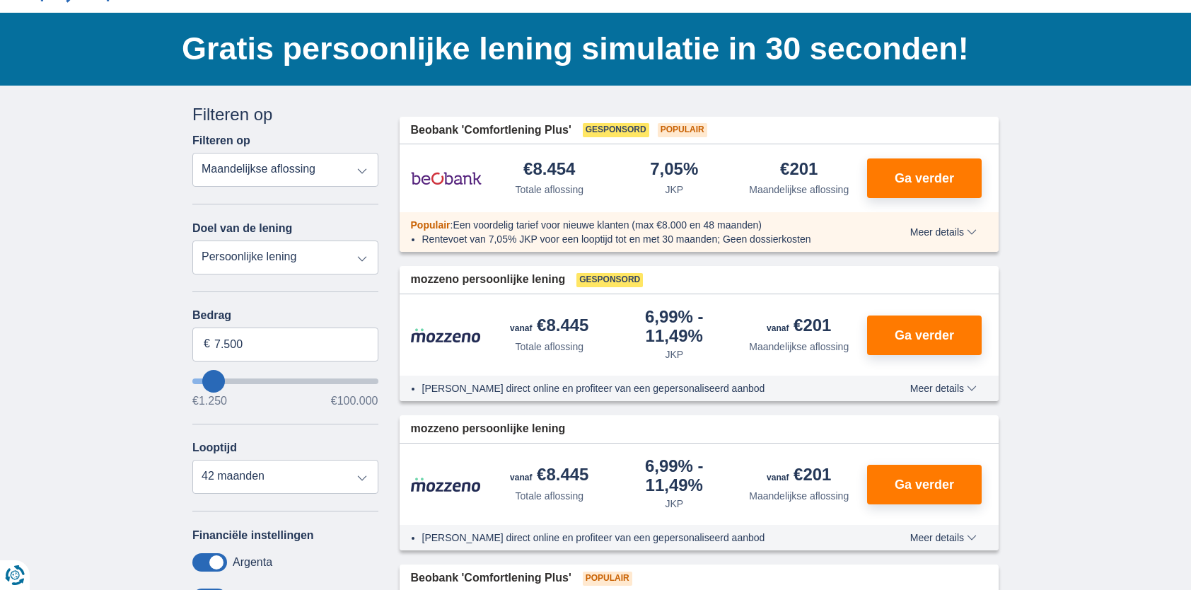
scroll to position [71, 0]
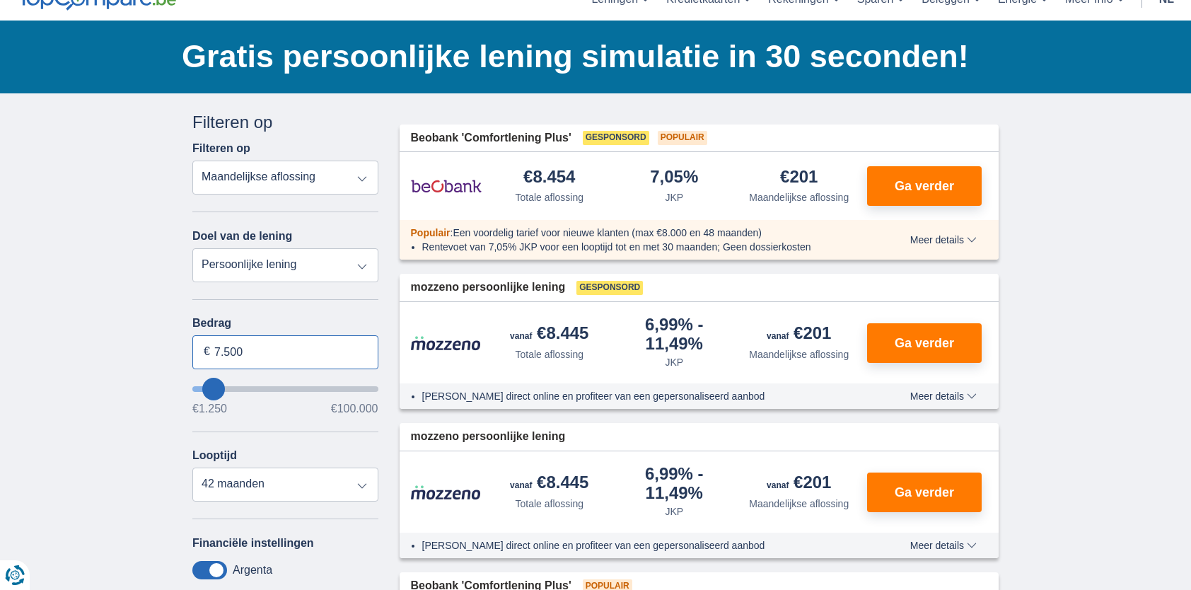
click at [255, 346] on input "7.500" at bounding box center [285, 352] width 186 height 34
type input "7"
type input "15.000"
type input "15250"
select select "60"
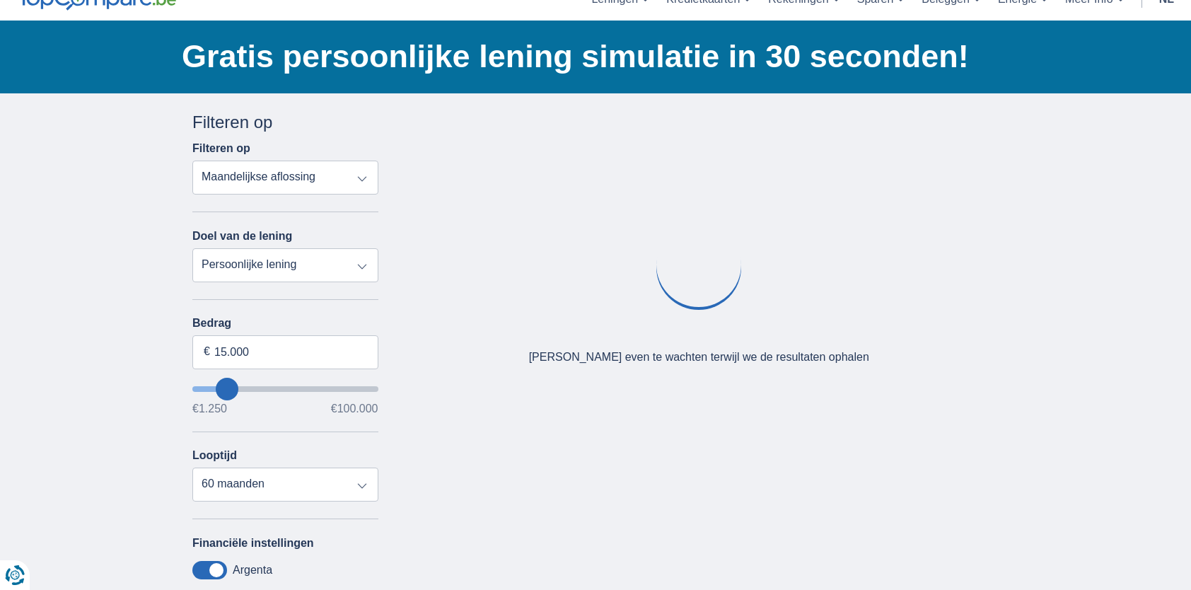
click at [111, 406] on div "× widget.non-eligible-application.title widget.non-eligible-application.text no…" at bounding box center [595, 454] width 1191 height 723
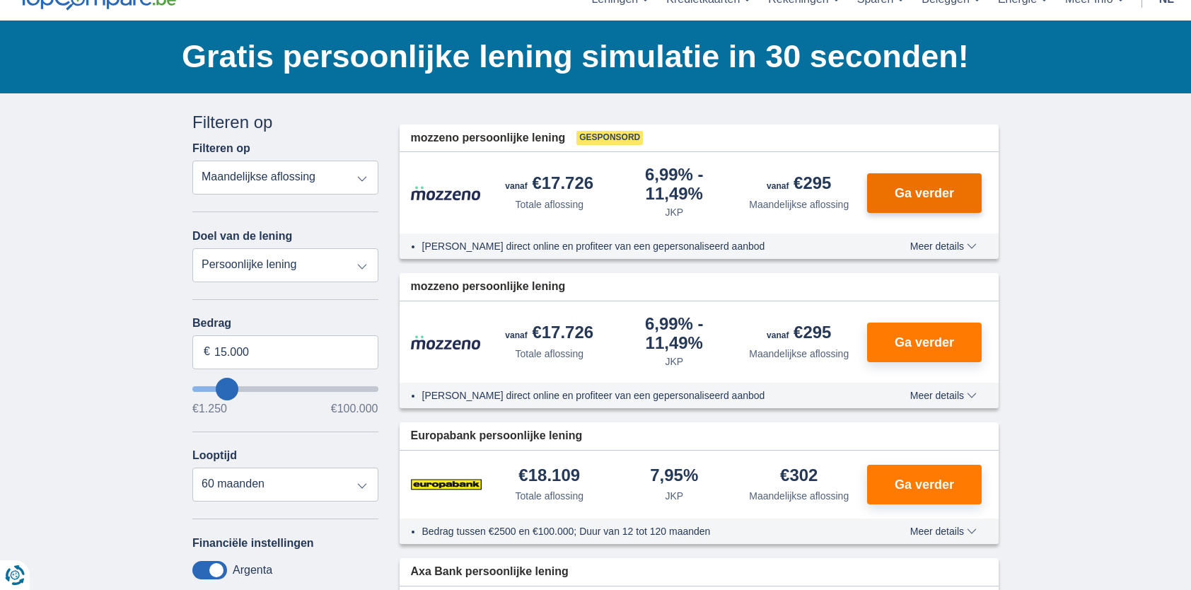
click at [903, 192] on span "Ga verder" at bounding box center [923, 193] width 59 height 13
